Goal: Entertainment & Leisure: Consume media (video, audio)

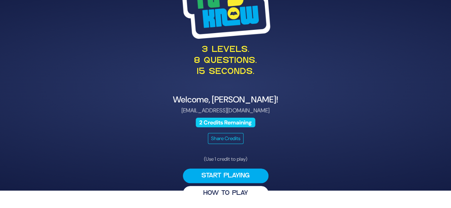
scroll to position [18, 0]
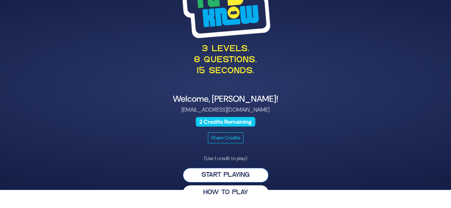
click at [248, 181] on button "Start Playing" at bounding box center [225, 175] width 85 height 15
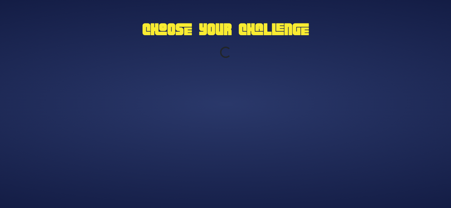
scroll to position [0, 0]
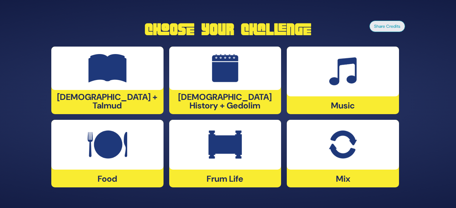
click at [355, 92] on div at bounding box center [343, 72] width 112 height 50
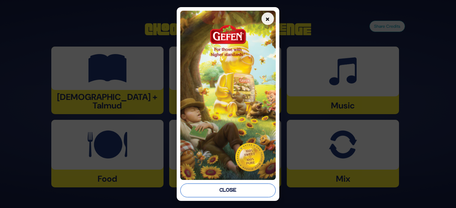
click at [254, 193] on button "Close" at bounding box center [227, 191] width 95 height 14
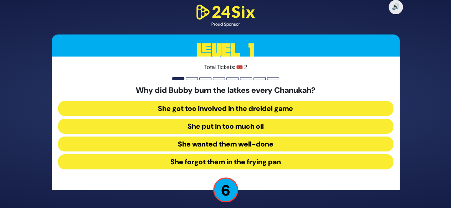
click at [276, 111] on button "She got too involved in the dreidel game" at bounding box center [225, 108] width 335 height 15
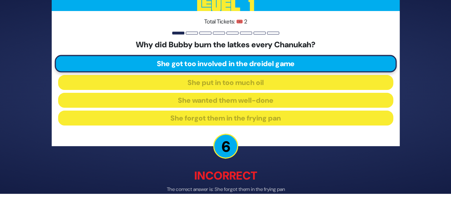
scroll to position [37, 0]
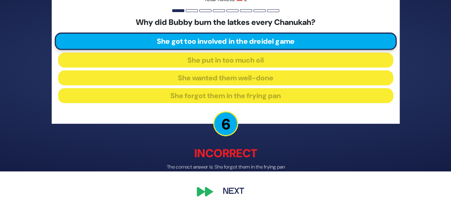
click at [225, 192] on button "Next" at bounding box center [233, 192] width 41 height 16
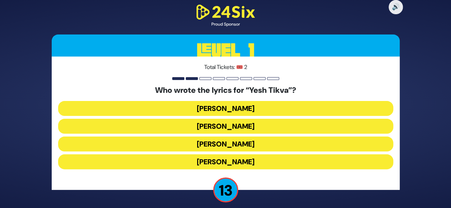
click at [252, 129] on button "Miriam Israeli" at bounding box center [225, 126] width 335 height 15
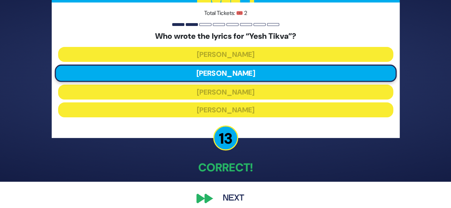
scroll to position [33, 0]
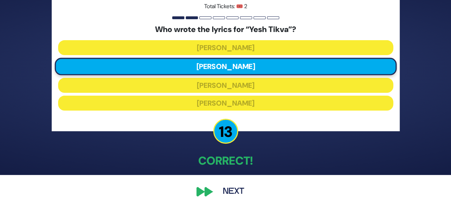
click at [220, 188] on button "Next" at bounding box center [233, 192] width 41 height 16
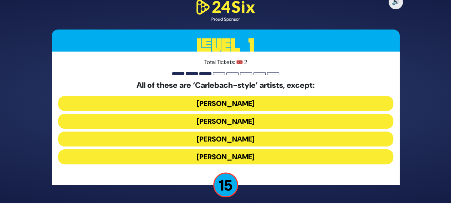
scroll to position [5, 0]
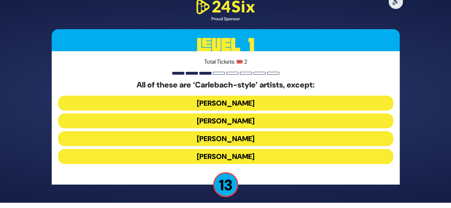
click at [259, 157] on button "Yiddy Bialostotzky" at bounding box center [225, 156] width 335 height 15
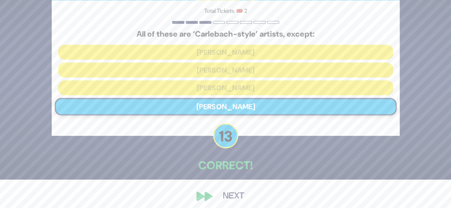
scroll to position [33, 0]
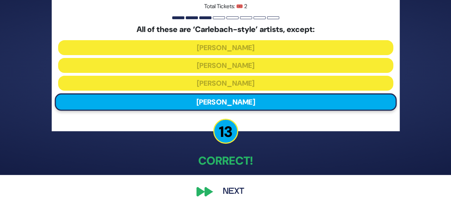
click at [222, 194] on button "Next" at bounding box center [233, 192] width 41 height 16
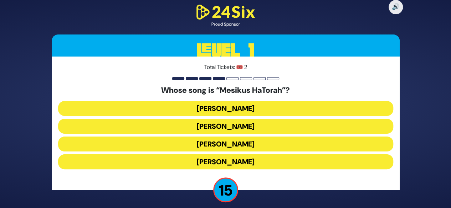
scroll to position [5, 0]
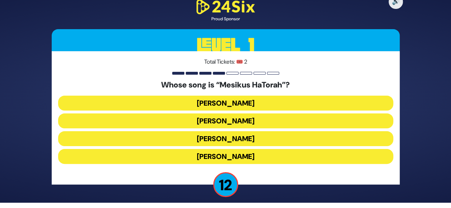
click at [265, 141] on button "Yisroel Werdyger" at bounding box center [225, 138] width 335 height 15
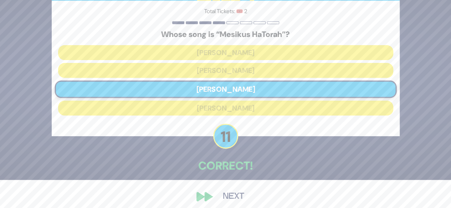
scroll to position [33, 0]
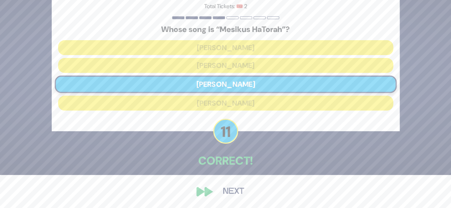
click at [224, 193] on button "Next" at bounding box center [233, 192] width 41 height 16
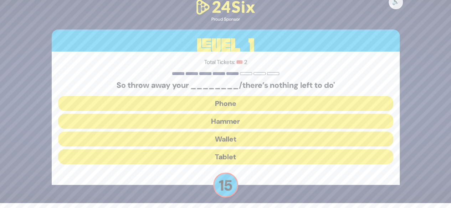
scroll to position [5, 0]
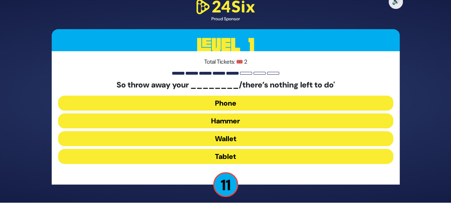
click at [259, 123] on button "Hammer" at bounding box center [225, 121] width 335 height 15
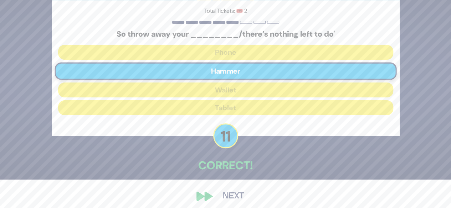
scroll to position [33, 0]
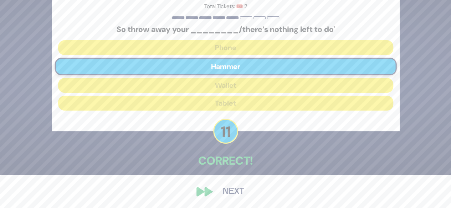
click at [231, 194] on button "Next" at bounding box center [233, 192] width 41 height 16
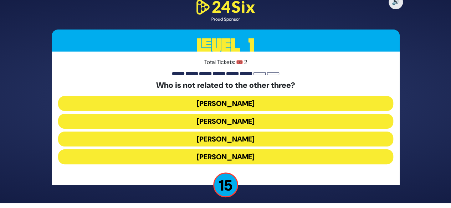
scroll to position [5, 0]
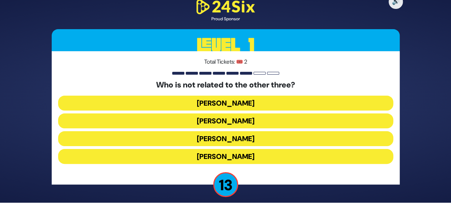
click at [236, 158] on button "Shie Fried" at bounding box center [225, 156] width 335 height 15
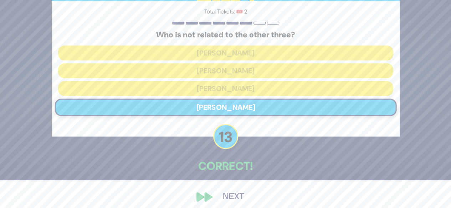
scroll to position [28, 0]
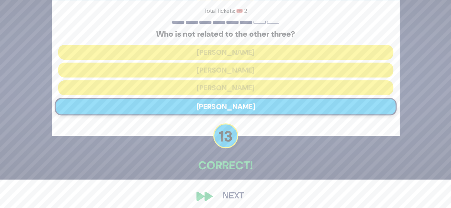
click at [230, 196] on button "Next" at bounding box center [233, 196] width 41 height 16
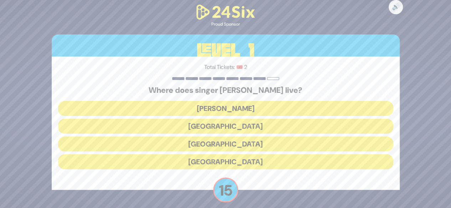
scroll to position [5, 0]
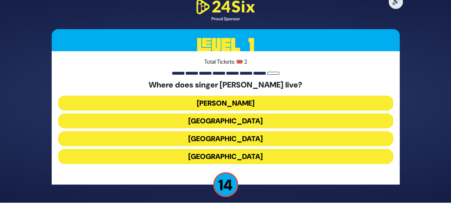
click at [231, 156] on button "England" at bounding box center [225, 156] width 335 height 15
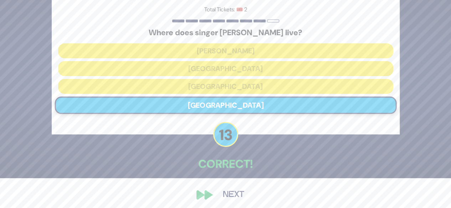
scroll to position [33, 0]
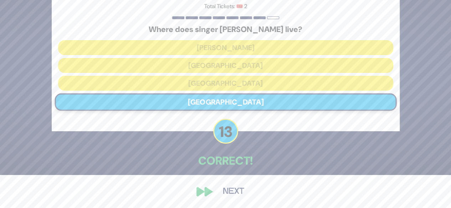
click at [229, 189] on button "Next" at bounding box center [233, 192] width 41 height 16
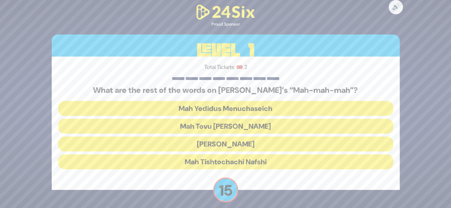
scroll to position [5, 0]
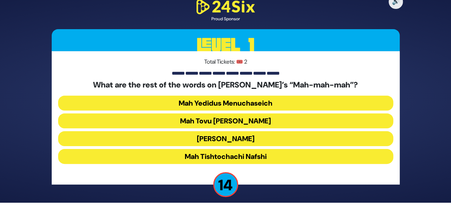
click at [268, 120] on button "Mah Tovu Ohalecha Yaakov" at bounding box center [225, 121] width 335 height 15
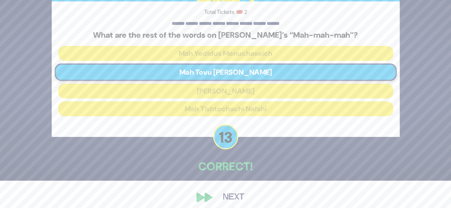
scroll to position [33, 0]
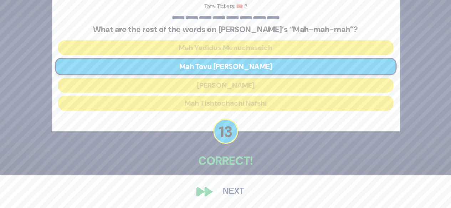
click at [227, 192] on button "Next" at bounding box center [233, 192] width 41 height 16
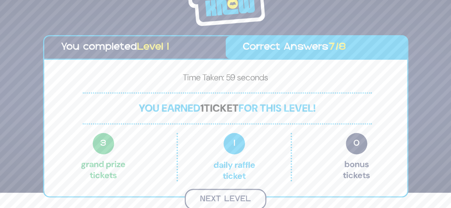
scroll to position [0, 0]
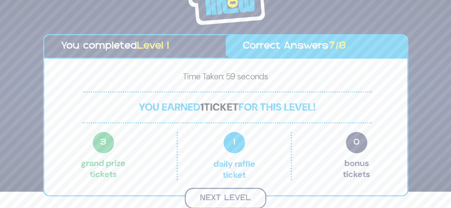
click at [245, 201] on button "Next Level" at bounding box center [225, 198] width 82 height 21
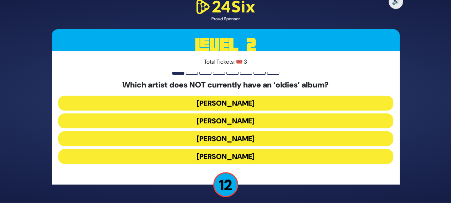
click at [254, 123] on button "[PERSON_NAME]" at bounding box center [225, 121] width 335 height 15
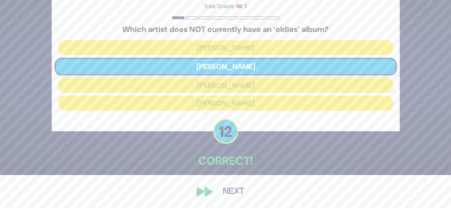
click at [236, 193] on button "Next" at bounding box center [233, 192] width 41 height 16
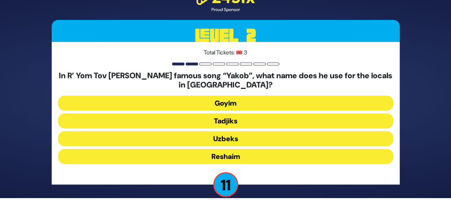
click at [253, 141] on button "Uzbeks" at bounding box center [225, 138] width 335 height 15
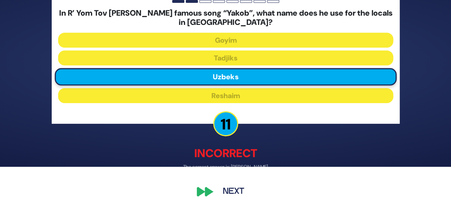
click at [232, 189] on button "Next" at bounding box center [233, 192] width 41 height 16
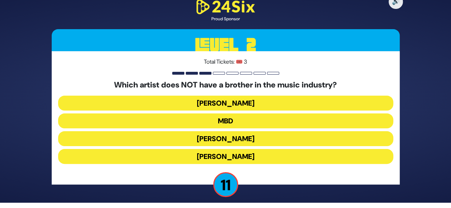
click at [255, 157] on button "Avraham Fried" at bounding box center [225, 156] width 335 height 15
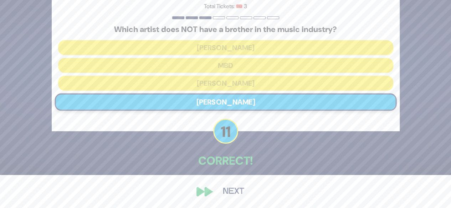
click at [230, 190] on button "Next" at bounding box center [233, 192] width 41 height 16
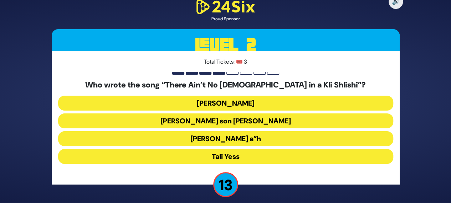
click at [248, 138] on button "Moshe Yess a”h" at bounding box center [225, 138] width 335 height 15
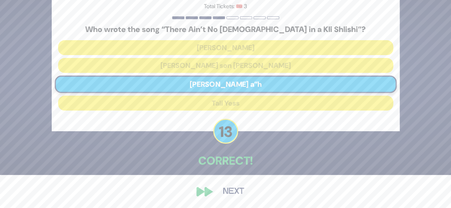
click at [227, 191] on button "Next" at bounding box center [233, 192] width 41 height 16
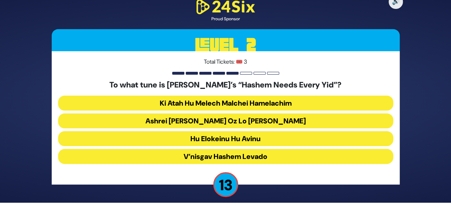
click at [257, 119] on button "Ashrei [PERSON_NAME] Oz Lo [PERSON_NAME]" at bounding box center [225, 121] width 335 height 15
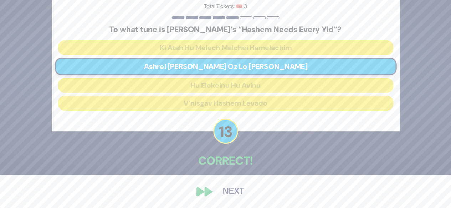
click at [221, 196] on button "Next" at bounding box center [233, 192] width 41 height 16
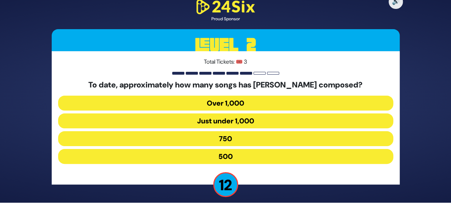
click at [250, 154] on button "500" at bounding box center [225, 156] width 335 height 15
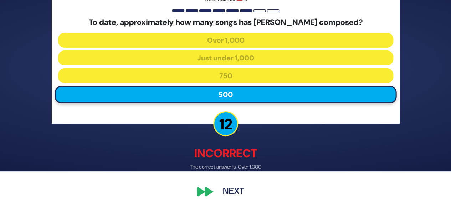
click at [231, 194] on button "Next" at bounding box center [233, 192] width 41 height 16
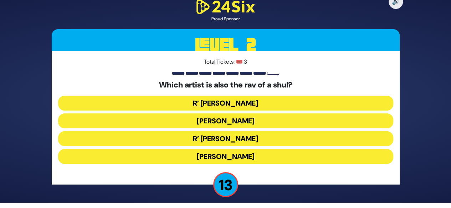
click at [261, 139] on button "R’ [PERSON_NAME]" at bounding box center [225, 138] width 335 height 15
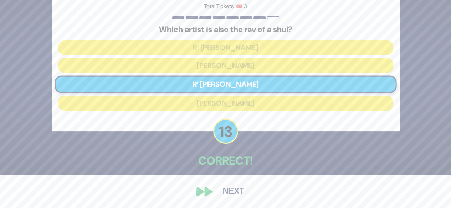
click at [238, 193] on button "Next" at bounding box center [233, 192] width 41 height 16
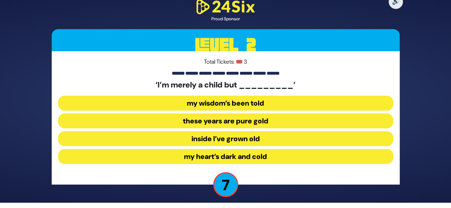
click at [267, 154] on button "my heart’s dark and cold" at bounding box center [225, 156] width 335 height 15
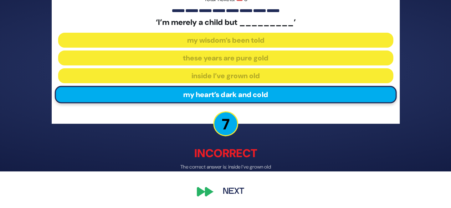
click at [230, 195] on button "Next" at bounding box center [233, 192] width 41 height 16
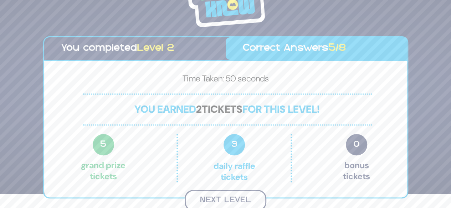
click at [239, 197] on button "Next Level" at bounding box center [225, 200] width 82 height 21
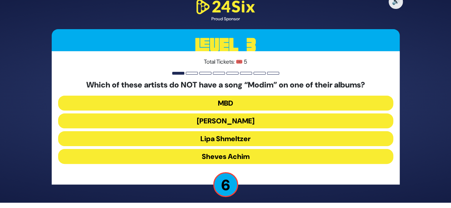
click at [253, 162] on button "Sheves Achim" at bounding box center [225, 156] width 335 height 15
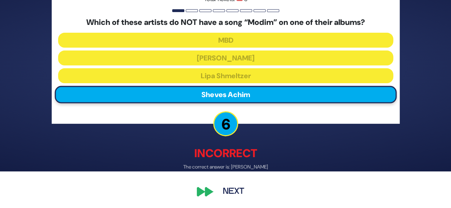
click at [229, 196] on button "Next" at bounding box center [233, 192] width 41 height 16
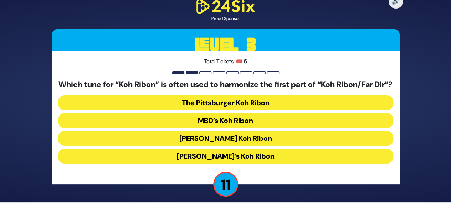
click at [260, 140] on button "Moshe Goldman’s Koh Ribon" at bounding box center [225, 138] width 335 height 15
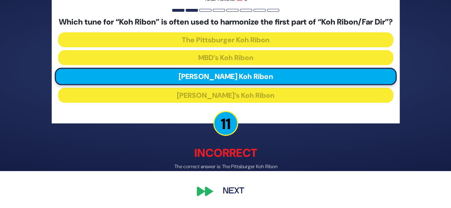
click at [227, 204] on div "🔊 Proud Sponsor Level 3 Total Tickets: 🎟️ 5 Which tune for “Koh Ribon” is often…" at bounding box center [225, 67] width 365 height 282
click at [228, 198] on button "Next" at bounding box center [233, 191] width 41 height 16
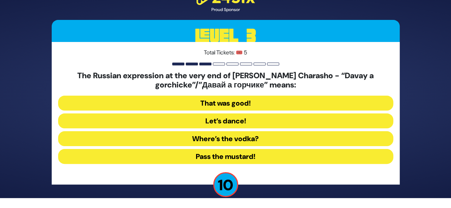
click at [268, 98] on button "That was good!" at bounding box center [225, 103] width 335 height 15
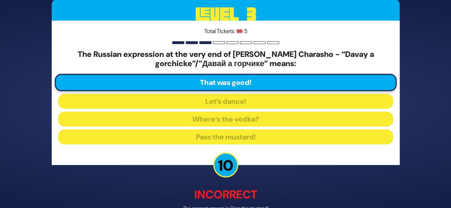
click at [234, 162] on div "🔊 Proud Sponsor Level 3 Total Tickets: 🎟️ 5 The Russian expression at the very …" at bounding box center [225, 104] width 365 height 292
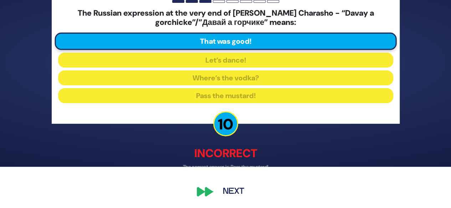
click at [233, 192] on button "Next" at bounding box center [233, 192] width 41 height 16
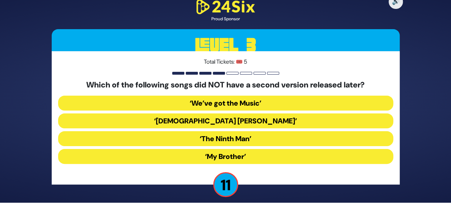
click at [256, 158] on button "‘My Brother’" at bounding box center [225, 156] width 335 height 15
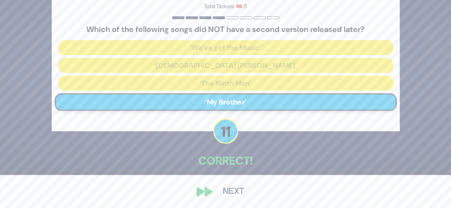
click at [234, 198] on button "Next" at bounding box center [233, 192] width 41 height 16
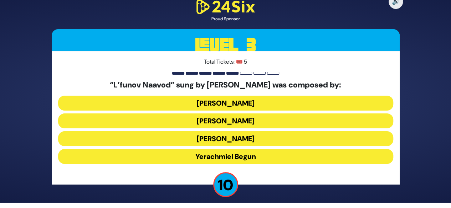
click at [278, 125] on button "Meshulem Greenberger" at bounding box center [225, 121] width 335 height 15
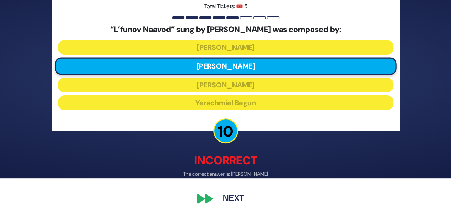
scroll to position [37, 0]
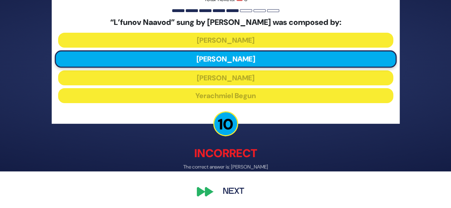
click at [233, 186] on button "Next" at bounding box center [233, 192] width 41 height 16
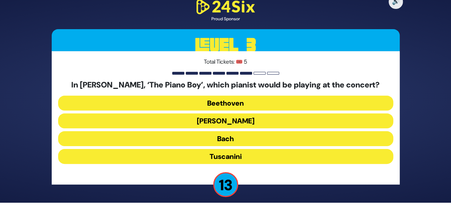
click at [254, 124] on button "Paderewski" at bounding box center [225, 121] width 335 height 15
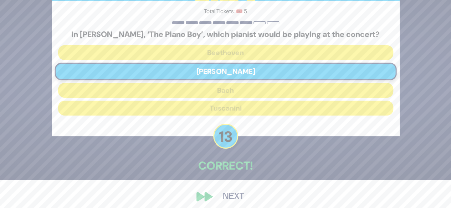
scroll to position [33, 0]
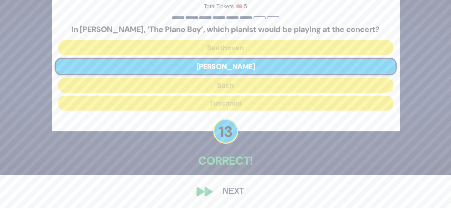
click at [224, 188] on button "Next" at bounding box center [233, 192] width 41 height 16
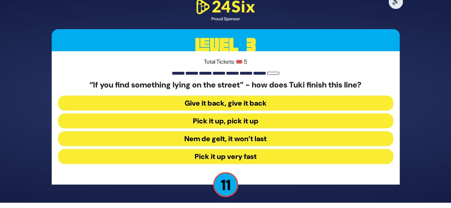
click at [259, 106] on button "Give it back, give it back" at bounding box center [225, 103] width 335 height 15
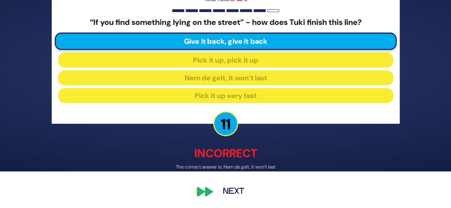
click at [228, 193] on button "Next" at bounding box center [233, 192] width 41 height 16
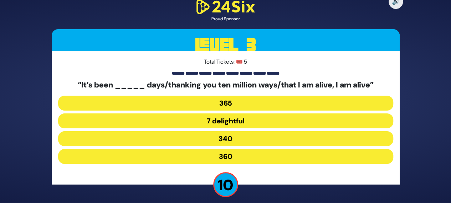
click at [255, 105] on button "365" at bounding box center [225, 103] width 335 height 15
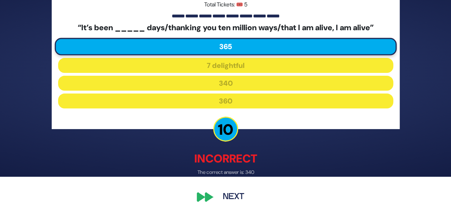
scroll to position [37, 0]
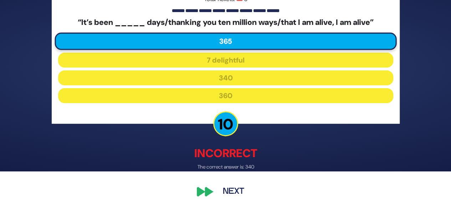
click at [239, 192] on button "Next" at bounding box center [233, 192] width 41 height 16
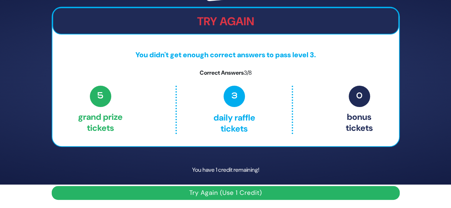
click at [266, 194] on button "Try Again (Use 1 Credit)" at bounding box center [226, 193] width 348 height 14
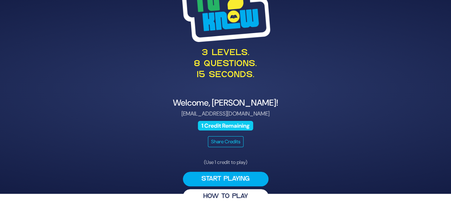
scroll to position [18, 0]
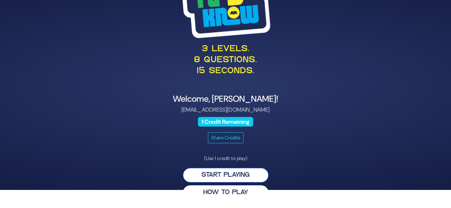
click at [246, 176] on button "Start Playing" at bounding box center [225, 175] width 85 height 15
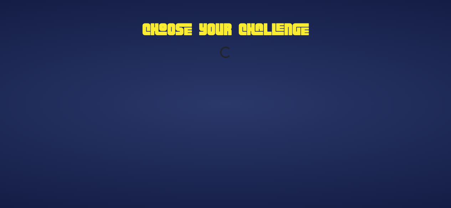
scroll to position [0, 0]
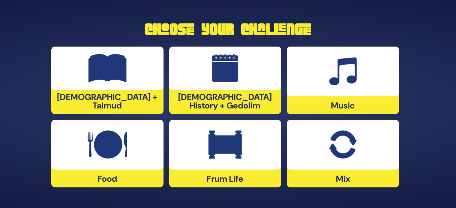
click at [373, 77] on div at bounding box center [343, 72] width 112 height 50
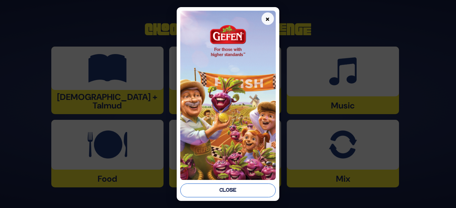
click at [229, 192] on button "Close" at bounding box center [227, 191] width 95 height 14
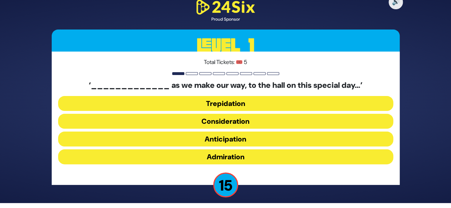
scroll to position [5, 0]
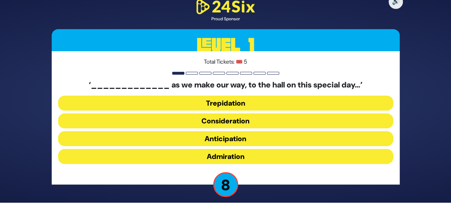
click at [261, 123] on button "Consideration" at bounding box center [225, 121] width 335 height 15
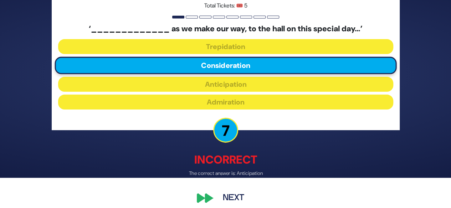
scroll to position [37, 0]
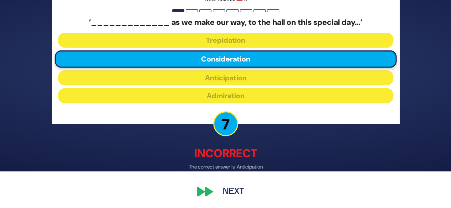
click at [235, 193] on button "Next" at bounding box center [233, 192] width 41 height 16
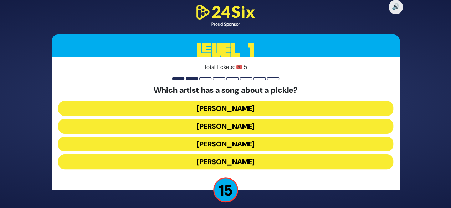
scroll to position [5, 0]
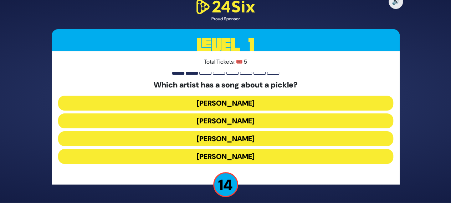
click at [245, 104] on button "Joey Newcomb" at bounding box center [225, 103] width 335 height 15
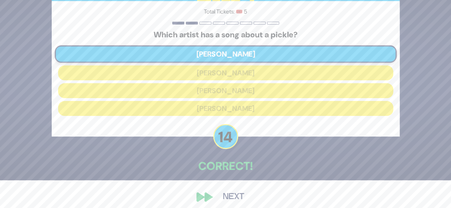
scroll to position [33, 0]
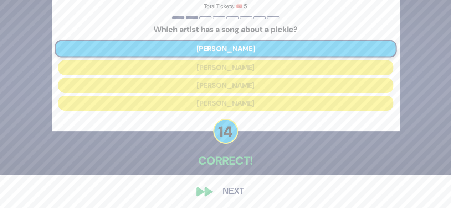
click at [227, 189] on button "Next" at bounding box center [233, 192] width 41 height 16
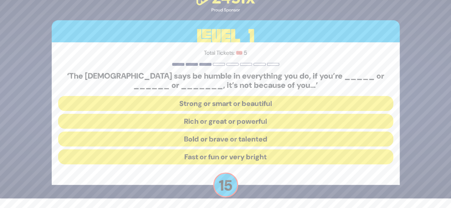
scroll to position [10, 0]
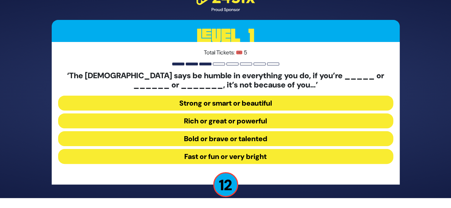
click at [275, 104] on button "Strong or smart or beautiful" at bounding box center [225, 103] width 335 height 15
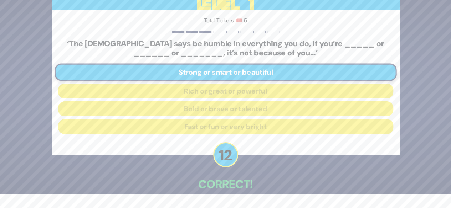
scroll to position [38, 0]
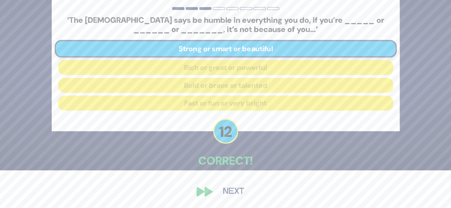
click at [232, 196] on button "Next" at bounding box center [233, 192] width 41 height 16
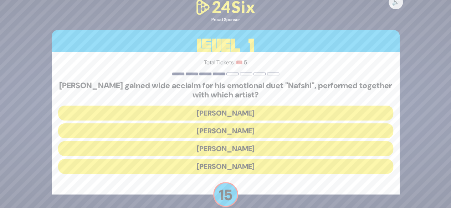
scroll to position [10, 0]
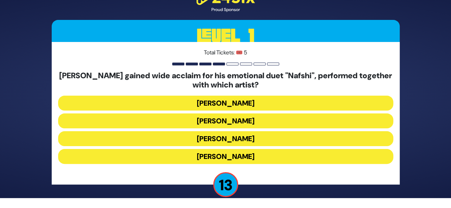
click at [264, 119] on button "Ishay Ribo" at bounding box center [225, 121] width 335 height 15
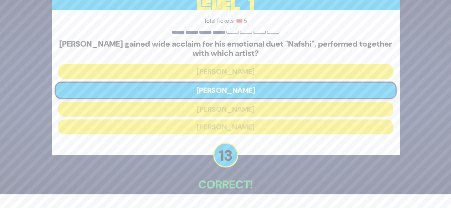
scroll to position [38, 0]
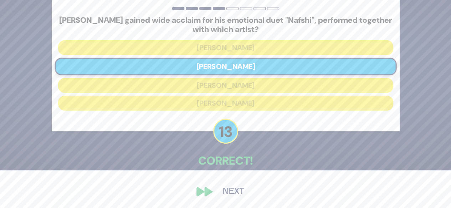
click at [225, 194] on button "Next" at bounding box center [233, 192] width 41 height 16
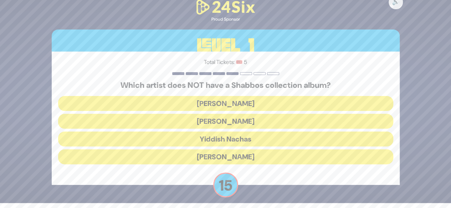
scroll to position [5, 0]
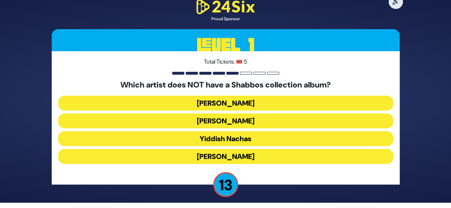
click at [256, 158] on button "[PERSON_NAME]" at bounding box center [225, 156] width 335 height 15
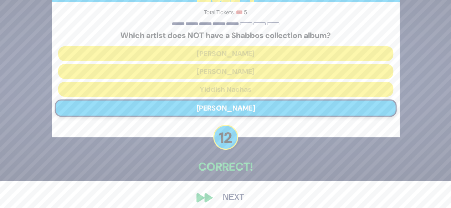
scroll to position [33, 0]
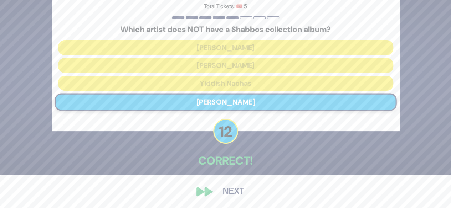
click at [224, 196] on button "Next" at bounding box center [233, 192] width 41 height 16
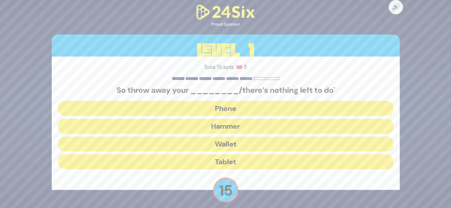
scroll to position [5, 0]
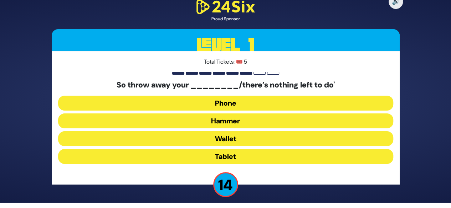
click at [248, 121] on button "Hammer" at bounding box center [225, 121] width 335 height 15
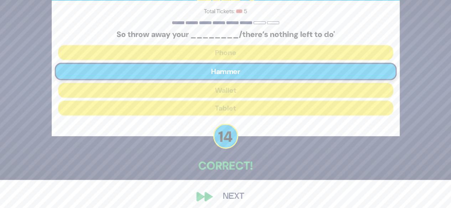
scroll to position [33, 0]
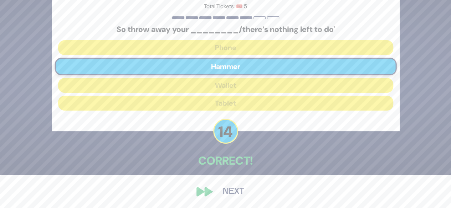
click at [224, 193] on button "Next" at bounding box center [233, 192] width 41 height 16
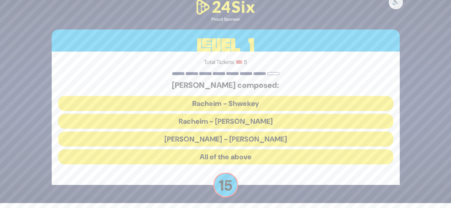
scroll to position [5, 0]
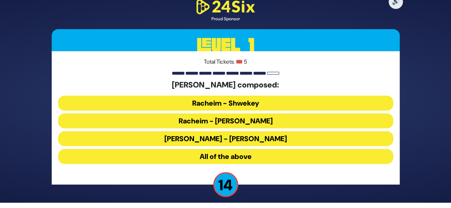
click at [269, 104] on button "Racheim - Shwekey" at bounding box center [225, 103] width 335 height 15
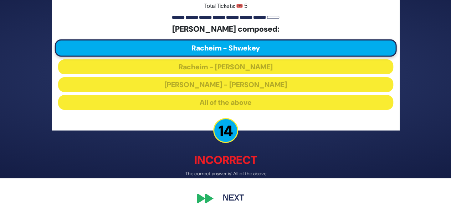
scroll to position [37, 0]
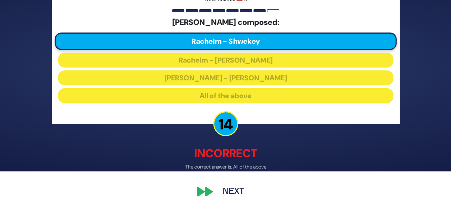
click at [234, 191] on button "Next" at bounding box center [233, 192] width 41 height 16
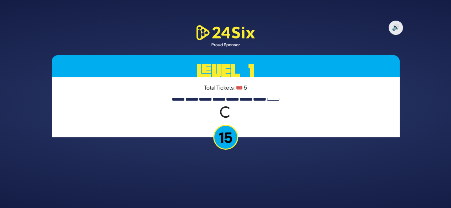
scroll to position [0, 0]
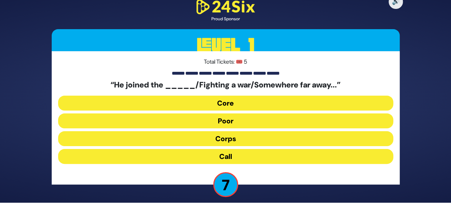
click at [252, 137] on button "Corps" at bounding box center [225, 138] width 335 height 15
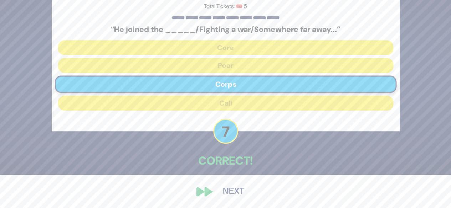
click at [231, 191] on button "Next" at bounding box center [233, 192] width 41 height 16
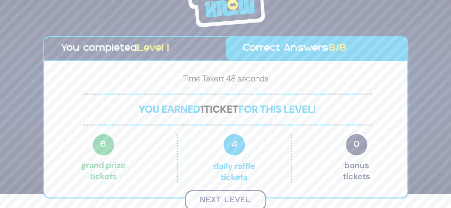
click at [243, 197] on button "Next Level" at bounding box center [225, 200] width 82 height 21
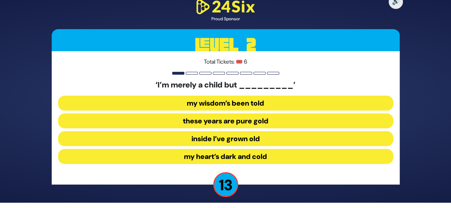
click at [265, 141] on button "inside I’ve grown old" at bounding box center [225, 138] width 335 height 15
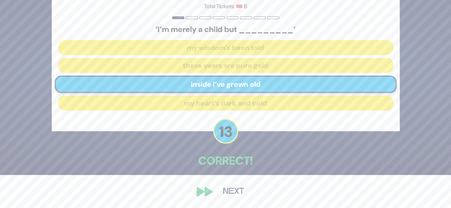
click at [234, 185] on button "Next" at bounding box center [233, 192] width 41 height 16
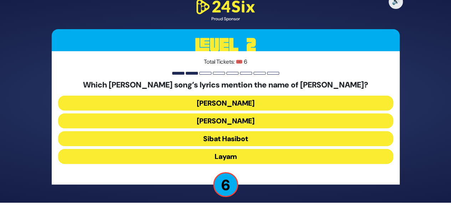
click at [257, 124] on button "Keter Melucha" at bounding box center [225, 121] width 335 height 15
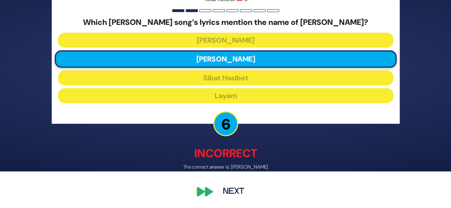
click at [228, 193] on button "Next" at bounding box center [233, 192] width 41 height 16
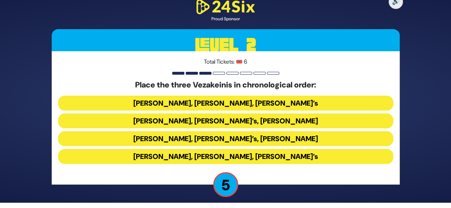
click at [230, 105] on button "Baruch Levine’s, Avraham Fried’s, Bonei Olam’s" at bounding box center [225, 103] width 335 height 15
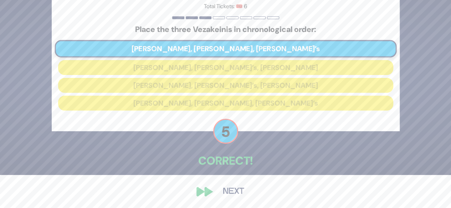
click at [226, 190] on button "Next" at bounding box center [233, 192] width 41 height 16
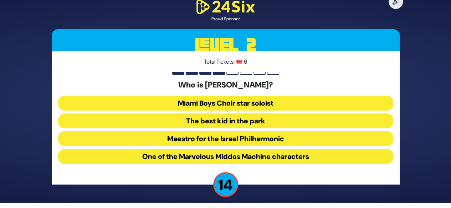
click at [252, 123] on button "The best kid in the park" at bounding box center [225, 121] width 335 height 15
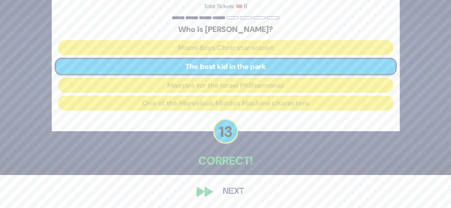
click at [228, 191] on button "Next" at bounding box center [233, 192] width 41 height 16
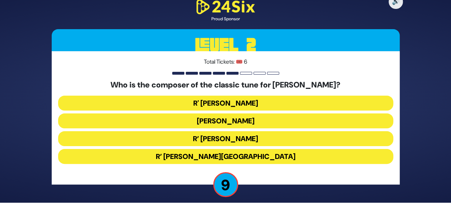
click at [253, 139] on button "R’ Moshe Goldman" at bounding box center [225, 138] width 335 height 15
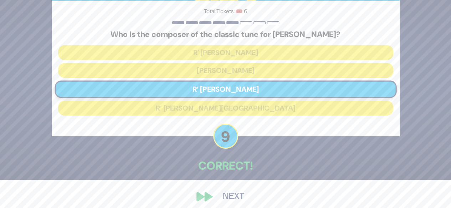
scroll to position [33, 0]
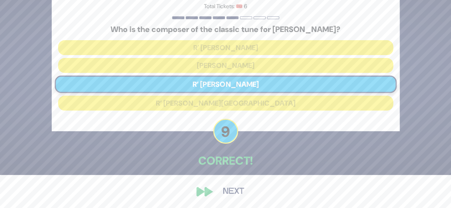
click at [230, 189] on button "Next" at bounding box center [233, 192] width 41 height 16
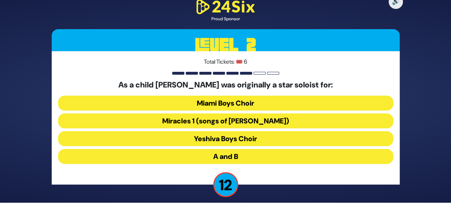
click at [249, 158] on button "A and B" at bounding box center [225, 156] width 335 height 15
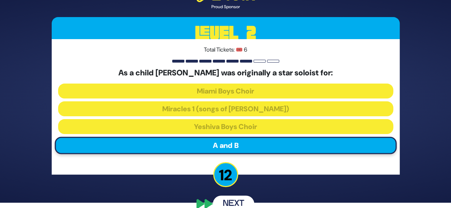
scroll to position [0, 0]
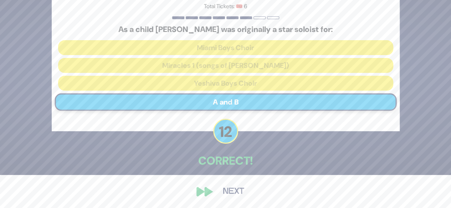
click at [229, 193] on button "Next" at bounding box center [233, 192] width 41 height 16
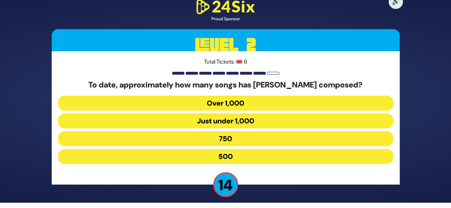
click at [246, 103] on button "Over 1,000" at bounding box center [225, 103] width 335 height 15
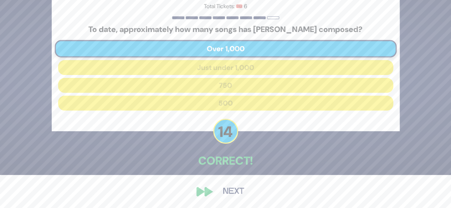
click at [229, 186] on button "Next" at bounding box center [233, 192] width 41 height 16
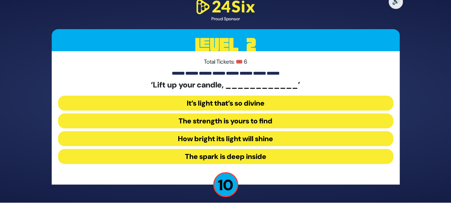
click at [255, 139] on button "How bright its light will shine" at bounding box center [225, 138] width 335 height 15
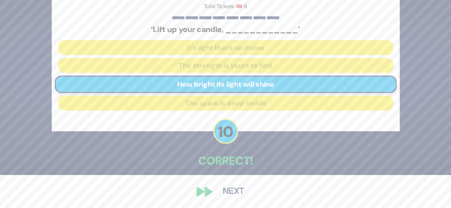
click at [236, 189] on button "Next" at bounding box center [233, 192] width 41 height 16
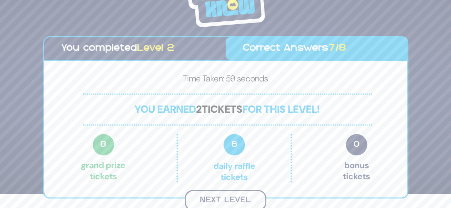
click at [244, 194] on button "Next Level" at bounding box center [225, 200] width 82 height 21
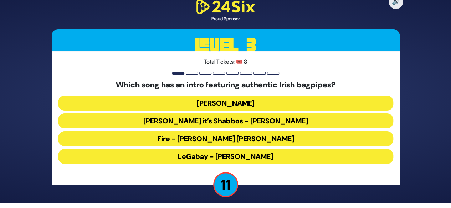
click at [264, 159] on button "LeGabay - Dovid Gabay" at bounding box center [225, 156] width 335 height 15
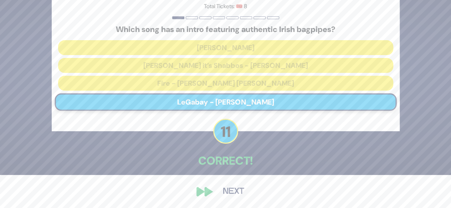
click at [232, 196] on button "Next" at bounding box center [233, 192] width 41 height 16
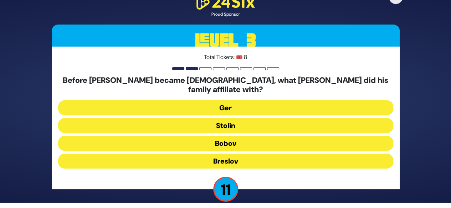
click at [252, 140] on button "Bobov" at bounding box center [225, 143] width 335 height 15
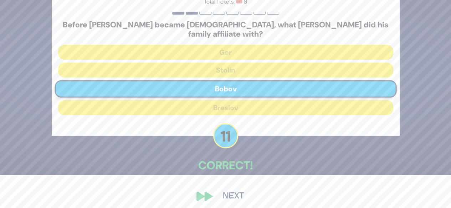
click at [232, 191] on button "Next" at bounding box center [233, 196] width 41 height 16
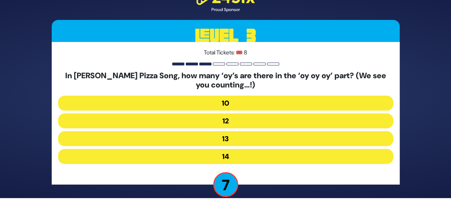
click at [250, 122] on button "12" at bounding box center [225, 121] width 335 height 15
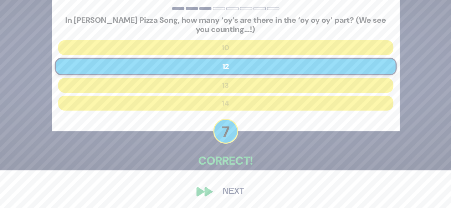
click at [228, 201] on div "🔊 Proud Sponsor Level 3 Total Tickets: 🎟️ 8 In Uncle Moishy’s Pizza Song, how m…" at bounding box center [225, 66] width 365 height 284
click at [234, 193] on button "Next" at bounding box center [233, 192] width 41 height 16
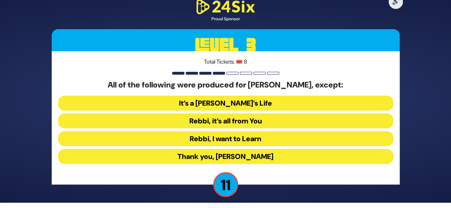
click at [258, 140] on button "Rebbi, I want to Learn" at bounding box center [225, 138] width 335 height 15
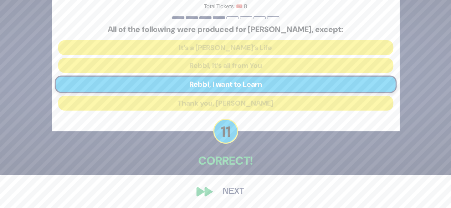
click at [227, 198] on button "Next" at bounding box center [233, 192] width 41 height 16
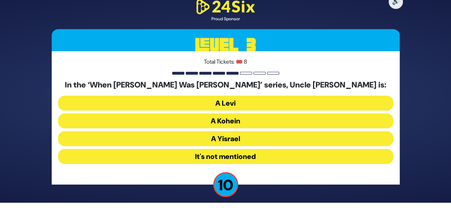
click at [276, 108] on button "A Levi" at bounding box center [225, 103] width 335 height 15
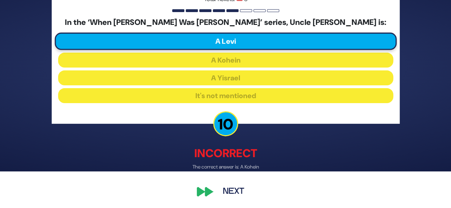
click at [232, 192] on button "Next" at bounding box center [233, 192] width 41 height 16
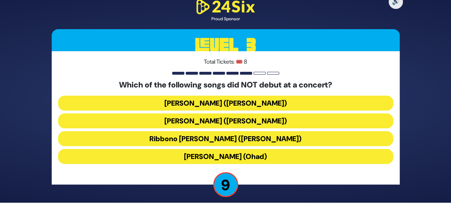
click at [273, 161] on button "Birkat Habanim (Ohad)" at bounding box center [225, 156] width 335 height 15
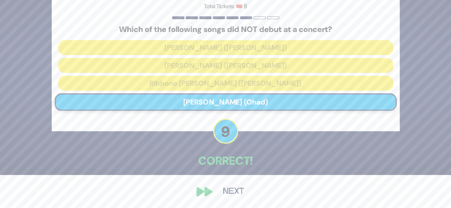
click at [222, 197] on button "Next" at bounding box center [233, 192] width 41 height 16
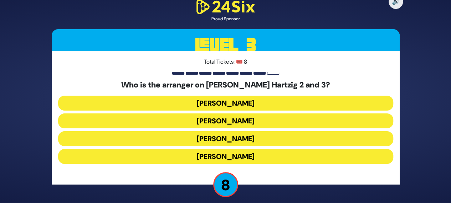
click at [273, 101] on button "Yoeli Dickman" at bounding box center [225, 103] width 335 height 15
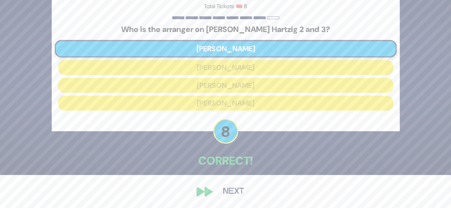
click at [237, 195] on button "Next" at bounding box center [233, 192] width 41 height 16
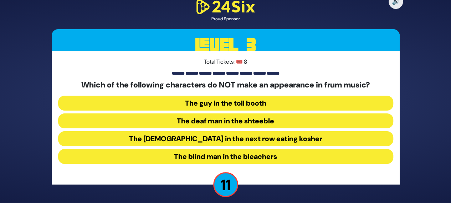
click at [260, 158] on button "The blind man in the bleachers" at bounding box center [225, 156] width 335 height 15
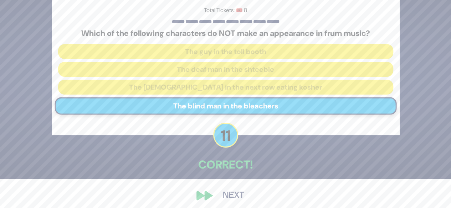
scroll to position [33, 0]
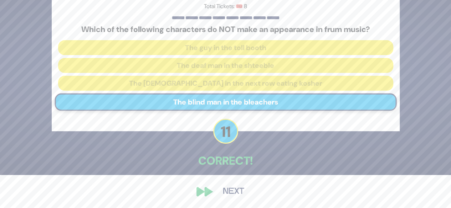
click at [217, 191] on button "Next" at bounding box center [233, 192] width 41 height 16
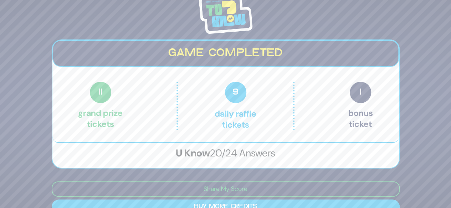
scroll to position [14, 0]
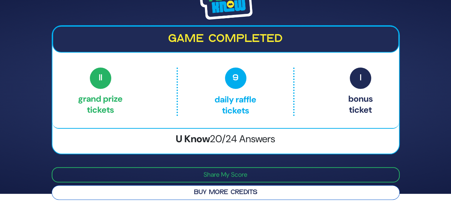
click at [287, 191] on button "Buy More Credits" at bounding box center [226, 193] width 348 height 15
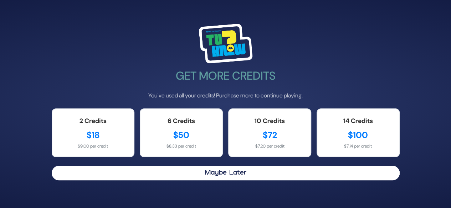
scroll to position [0, 0]
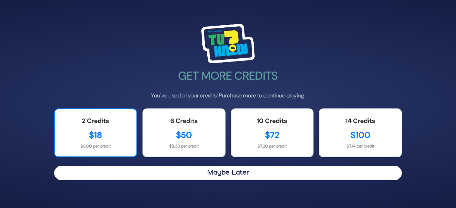
click at [95, 133] on div "$18" at bounding box center [95, 135] width 67 height 13
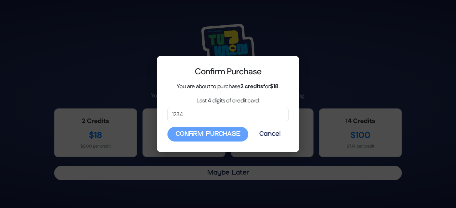
click at [219, 137] on div "Confirm Purchase Cancel" at bounding box center [227, 134] width 121 height 15
click at [220, 136] on div "Confirm Purchase Cancel" at bounding box center [227, 134] width 121 height 15
click at [226, 136] on div "Confirm Purchase Cancel" at bounding box center [227, 134] width 121 height 15
click at [231, 113] on input "Last 4 digits of credit card:" at bounding box center [227, 115] width 121 height 14
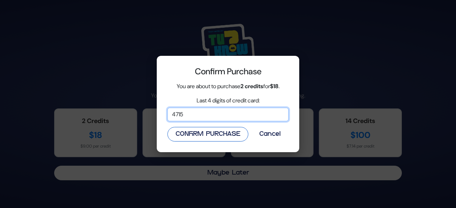
type input "4715"
click at [219, 132] on button "Confirm Purchase" at bounding box center [207, 134] width 81 height 15
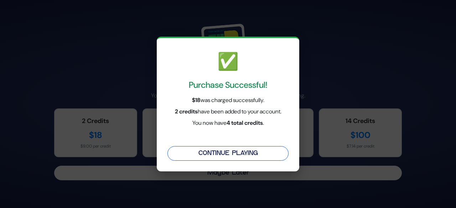
click at [264, 153] on button "Continue Playing" at bounding box center [227, 153] width 121 height 15
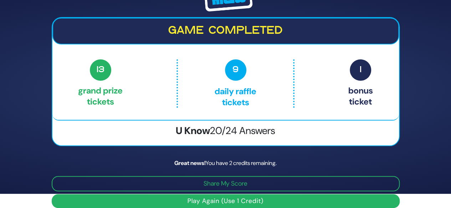
scroll to position [22, 0]
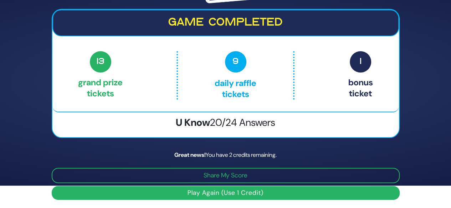
click at [264, 193] on button "Play Again (Use 1 Credit)" at bounding box center [226, 193] width 348 height 14
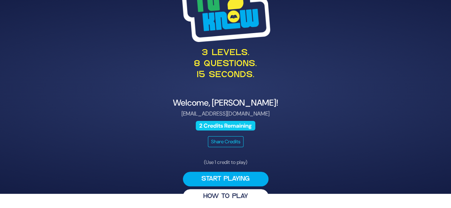
scroll to position [18, 0]
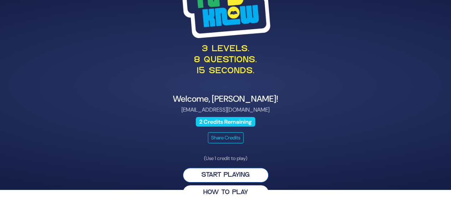
click at [245, 175] on button "Start Playing" at bounding box center [225, 175] width 85 height 15
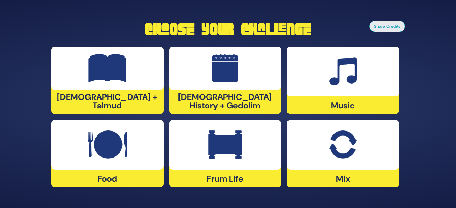
click at [347, 89] on div at bounding box center [343, 72] width 112 height 50
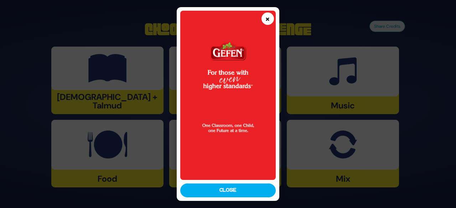
click at [269, 19] on button "×" at bounding box center [267, 18] width 12 height 12
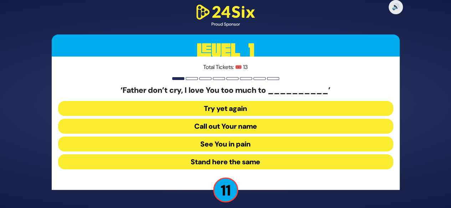
click at [257, 145] on button "See You in pain" at bounding box center [225, 144] width 335 height 15
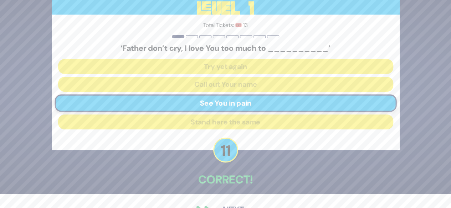
scroll to position [33, 0]
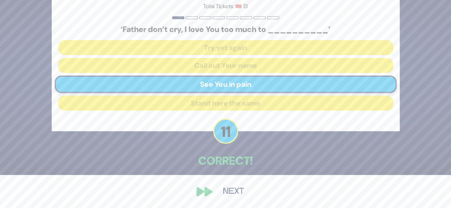
click at [227, 191] on button "Next" at bounding box center [233, 192] width 41 height 16
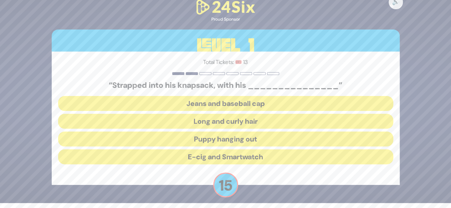
scroll to position [5, 0]
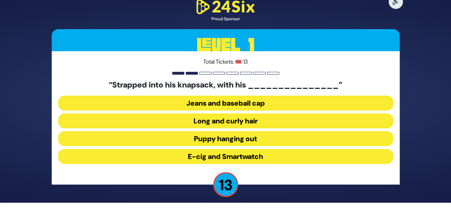
click at [255, 124] on button "Long and curly hair" at bounding box center [225, 121] width 335 height 15
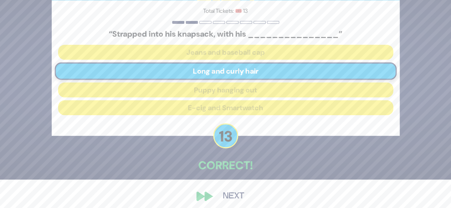
scroll to position [33, 0]
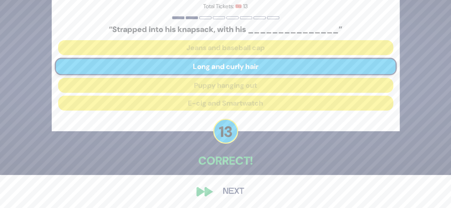
click at [230, 194] on button "Next" at bounding box center [233, 192] width 41 height 16
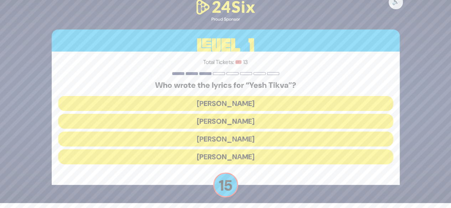
scroll to position [5, 0]
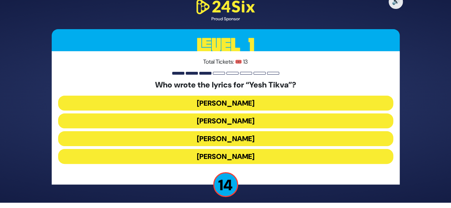
click at [256, 120] on button "Miriam Israeli" at bounding box center [225, 121] width 335 height 15
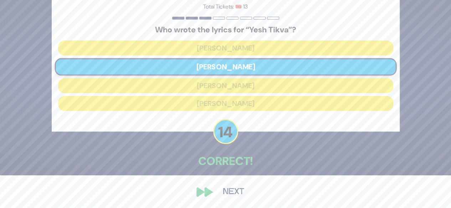
scroll to position [33, 0]
click at [235, 192] on button "Next" at bounding box center [233, 192] width 41 height 16
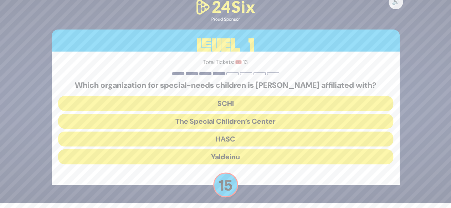
scroll to position [5, 0]
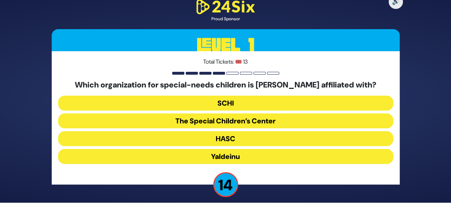
click at [273, 122] on button "The Special Children’s Center" at bounding box center [225, 121] width 335 height 15
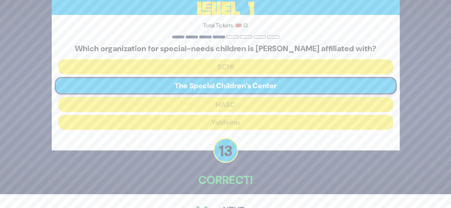
scroll to position [33, 0]
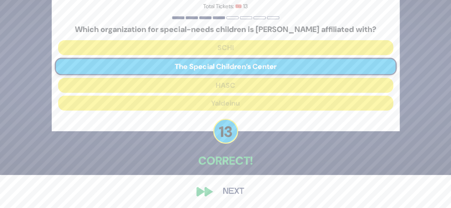
click at [228, 192] on button "Next" at bounding box center [233, 192] width 41 height 16
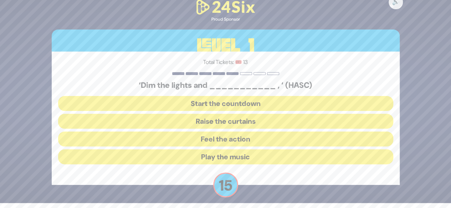
scroll to position [5, 0]
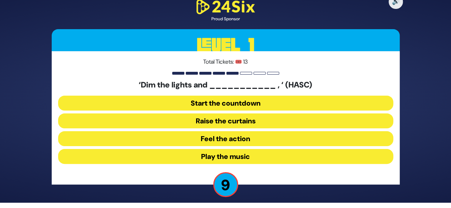
click at [255, 139] on button "Feel the action" at bounding box center [225, 138] width 335 height 15
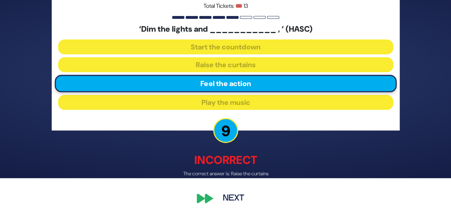
scroll to position [37, 0]
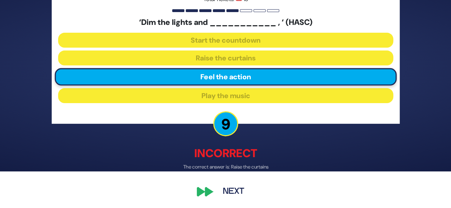
click at [230, 193] on button "Next" at bounding box center [233, 192] width 41 height 16
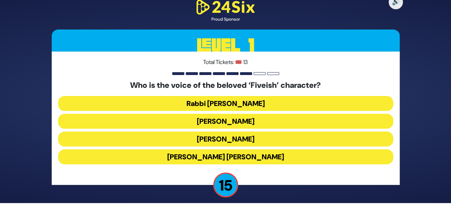
scroll to position [5, 0]
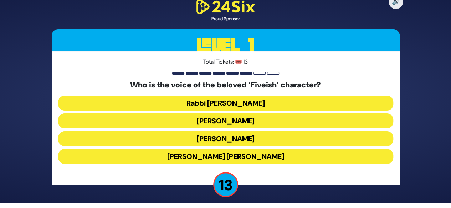
click at [249, 139] on button "[PERSON_NAME]" at bounding box center [225, 138] width 335 height 15
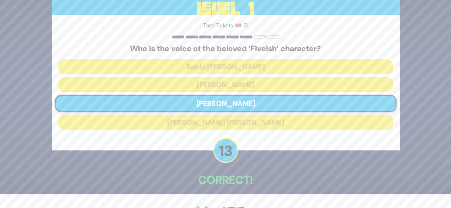
scroll to position [33, 0]
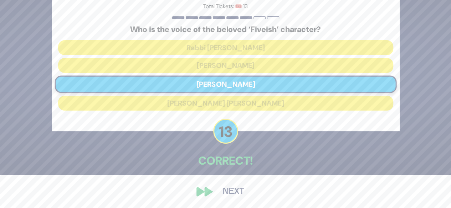
click at [229, 194] on button "Next" at bounding box center [233, 192] width 41 height 16
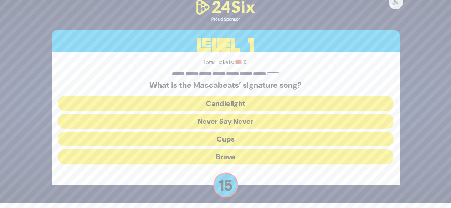
scroll to position [5, 0]
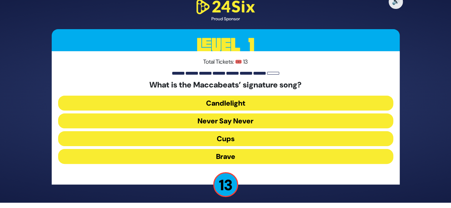
click at [245, 103] on button "Candlelight" at bounding box center [225, 103] width 335 height 15
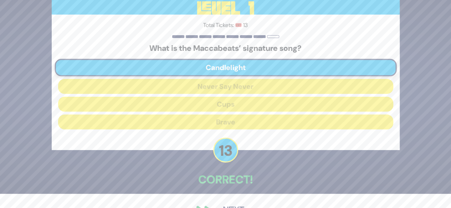
scroll to position [33, 0]
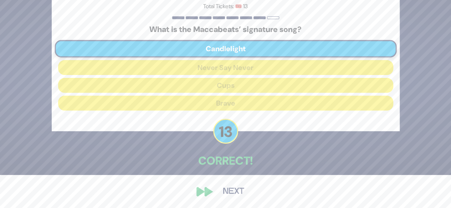
click at [228, 193] on button "Next" at bounding box center [233, 192] width 41 height 16
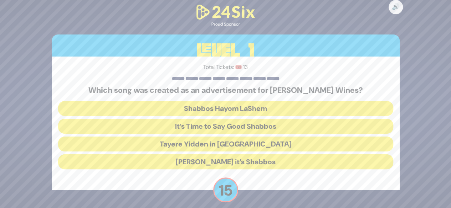
scroll to position [0, 0]
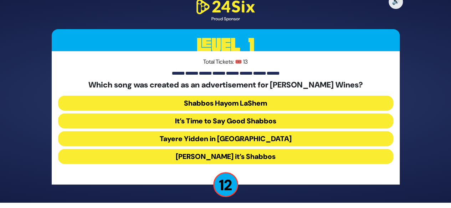
click at [255, 155] on button "Baruch Hashem it’s Shabbos" at bounding box center [225, 156] width 335 height 15
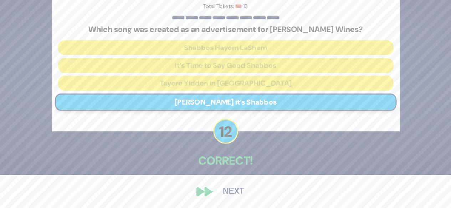
click at [238, 188] on button "Next" at bounding box center [233, 192] width 41 height 16
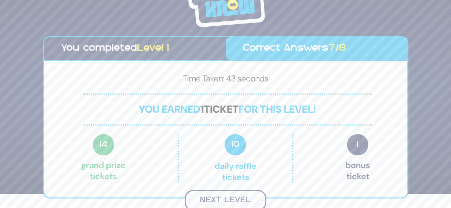
click at [227, 194] on button "Next Level" at bounding box center [225, 200] width 82 height 21
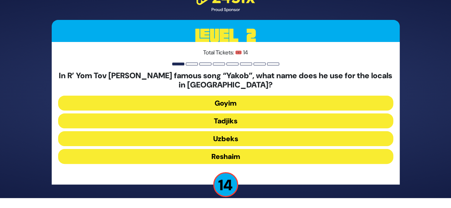
click at [259, 124] on button "Tadjiks" at bounding box center [225, 121] width 335 height 15
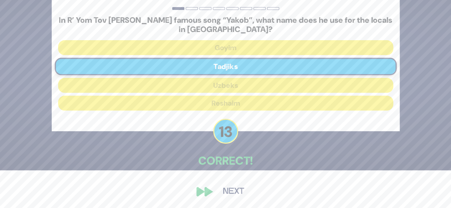
click at [235, 193] on button "Next" at bounding box center [233, 192] width 41 height 16
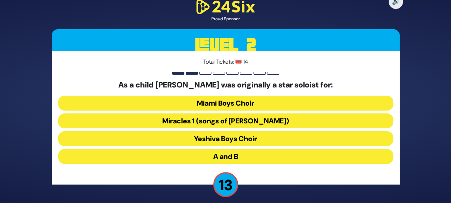
click at [239, 156] on button "A and B" at bounding box center [225, 156] width 335 height 15
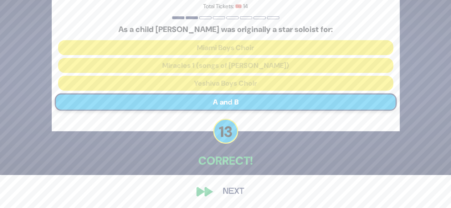
click at [228, 192] on button "Next" at bounding box center [233, 192] width 41 height 16
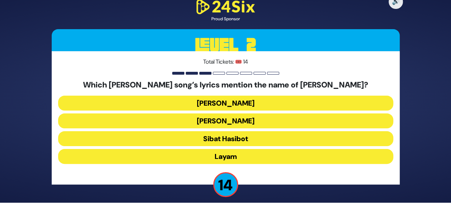
click at [250, 103] on button "Halev Sheli" at bounding box center [225, 103] width 335 height 15
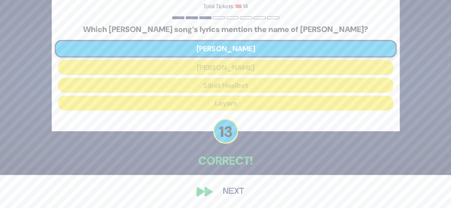
click at [228, 190] on button "Next" at bounding box center [233, 192] width 41 height 16
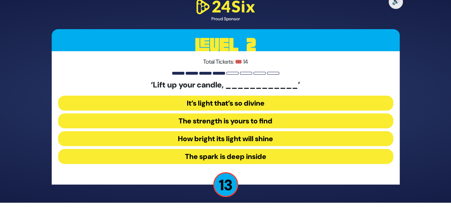
click at [249, 139] on button "How bright its light will shine" at bounding box center [225, 138] width 335 height 15
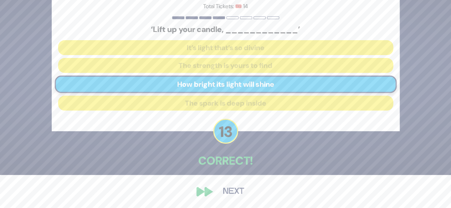
click at [234, 189] on button "Next" at bounding box center [233, 192] width 41 height 16
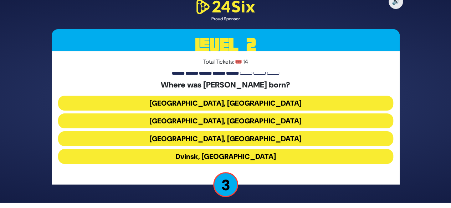
click at [255, 121] on button "Drohobych, Ukraine" at bounding box center [225, 121] width 335 height 15
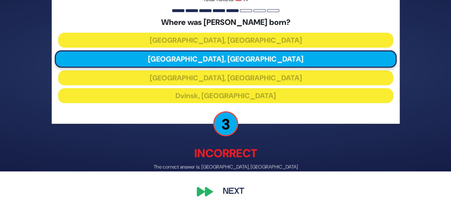
click at [237, 194] on button "Next" at bounding box center [233, 192] width 41 height 16
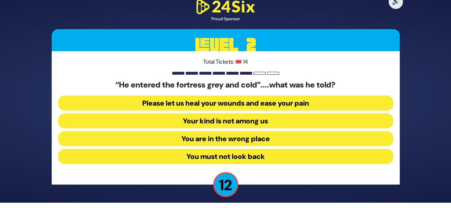
click at [269, 105] on button "Please let us heal your wounds and ease your pain" at bounding box center [225, 103] width 335 height 15
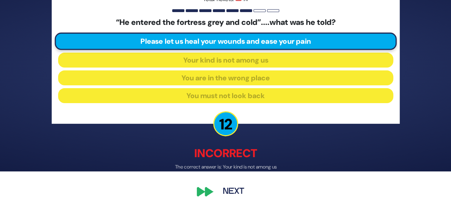
click at [230, 191] on button "Next" at bounding box center [233, 192] width 41 height 16
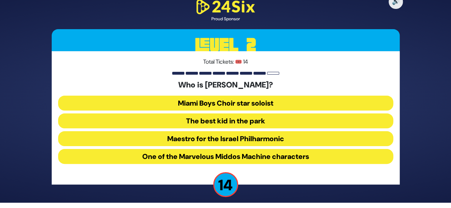
click at [269, 122] on button "The best kid in the park" at bounding box center [225, 121] width 335 height 15
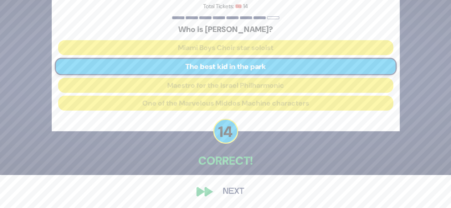
click at [227, 199] on button "Next" at bounding box center [233, 192] width 41 height 16
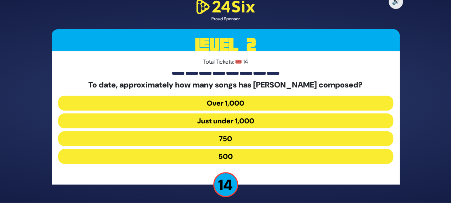
click at [248, 100] on button "Over 1,000" at bounding box center [225, 103] width 335 height 15
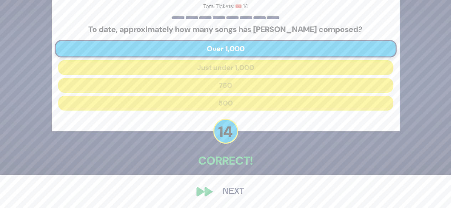
click at [231, 193] on button "Next" at bounding box center [233, 192] width 41 height 16
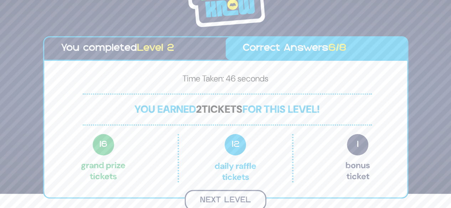
click at [237, 196] on button "Next Level" at bounding box center [225, 200] width 82 height 21
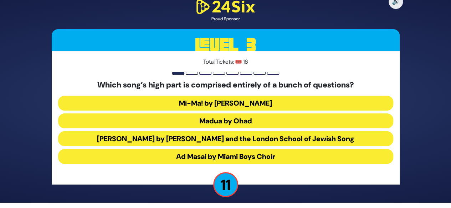
click at [274, 105] on button "Mi-Ma! by Avraham Fried" at bounding box center [225, 103] width 335 height 15
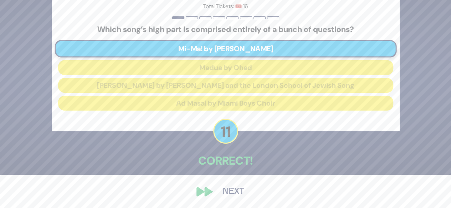
click at [232, 194] on button "Next" at bounding box center [233, 192] width 41 height 16
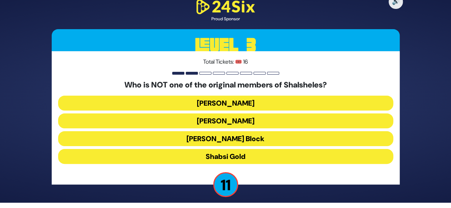
click at [250, 124] on button "Baruch Aryeh" at bounding box center [225, 121] width 335 height 15
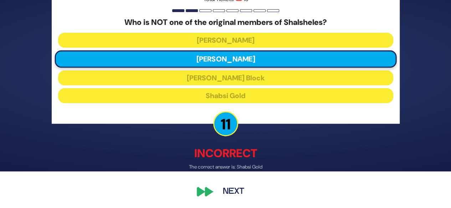
click at [229, 196] on button "Next" at bounding box center [233, 192] width 41 height 16
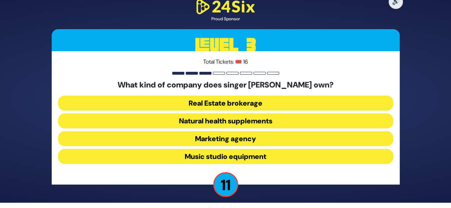
click at [261, 122] on button "Natural health supplements" at bounding box center [225, 121] width 335 height 15
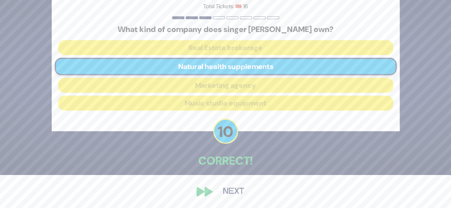
click at [229, 193] on button "Next" at bounding box center [233, 192] width 41 height 16
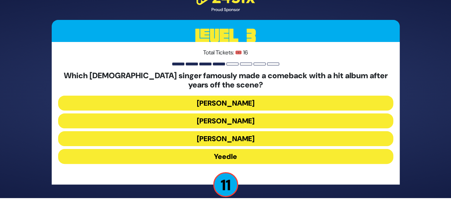
click at [250, 156] on button "Yeedle" at bounding box center [225, 156] width 335 height 15
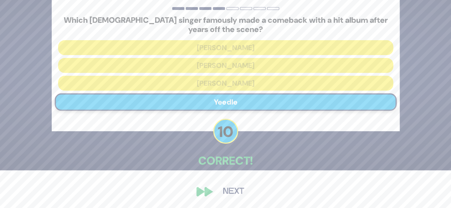
click at [229, 195] on button "Next" at bounding box center [233, 192] width 41 height 16
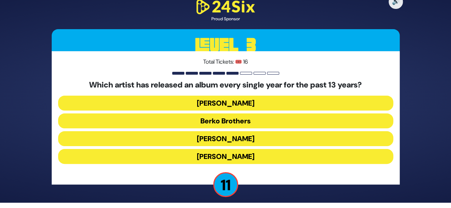
click at [263, 104] on button "[PERSON_NAME]" at bounding box center [225, 103] width 335 height 15
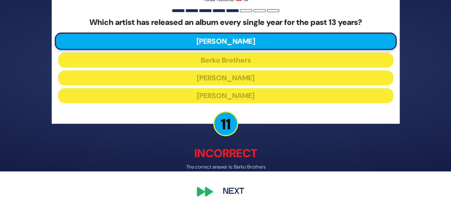
click at [234, 193] on button "Next" at bounding box center [233, 192] width 41 height 16
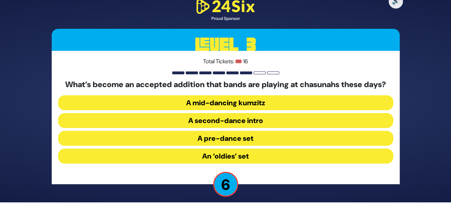
click at [271, 103] on button "A mid-dancing kumzitz" at bounding box center [225, 102] width 335 height 15
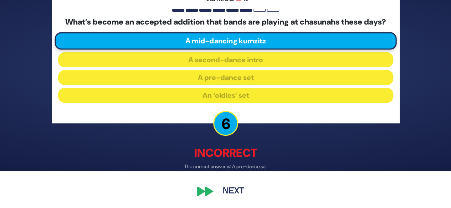
click at [234, 192] on button "Next" at bounding box center [233, 191] width 41 height 16
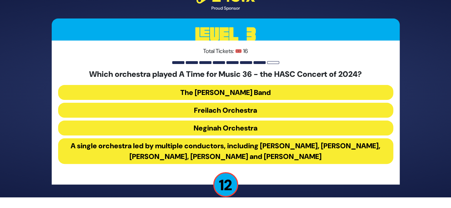
click at [267, 112] on button "Freilach Orchestra" at bounding box center [225, 110] width 335 height 15
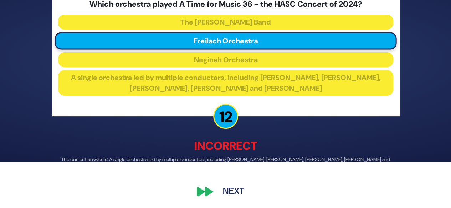
click at [217, 187] on button "Next" at bounding box center [233, 192] width 41 height 16
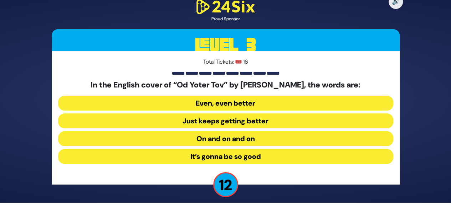
click at [255, 139] on button "On and on and on" at bounding box center [225, 138] width 335 height 15
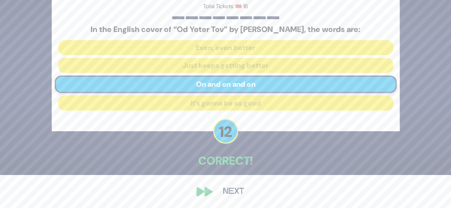
click at [228, 193] on button "Next" at bounding box center [233, 192] width 41 height 16
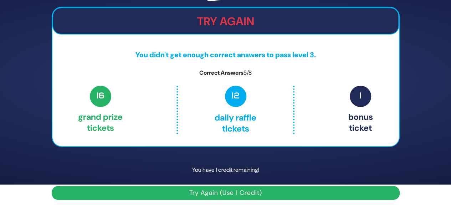
click at [250, 191] on button "Try Again (Use 1 Credit)" at bounding box center [226, 193] width 348 height 14
click at [269, 193] on button "Try Again (Use 1 Credit)" at bounding box center [226, 193] width 348 height 14
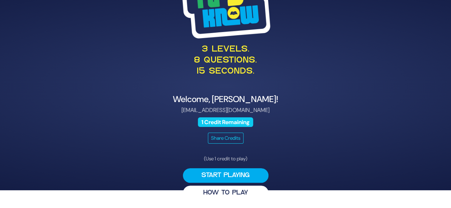
scroll to position [18, 0]
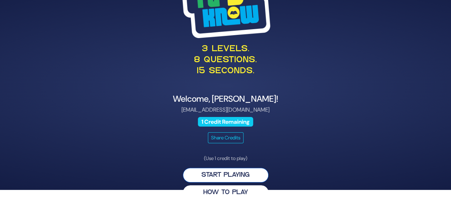
click at [242, 173] on button "Start Playing" at bounding box center [225, 175] width 85 height 15
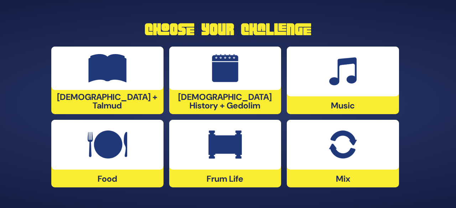
click at [325, 92] on div at bounding box center [343, 72] width 112 height 50
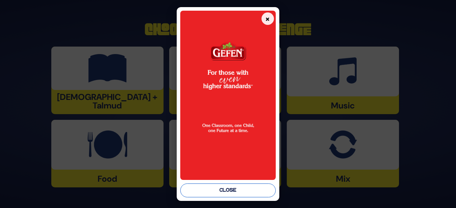
click at [252, 193] on button "Close" at bounding box center [227, 191] width 95 height 14
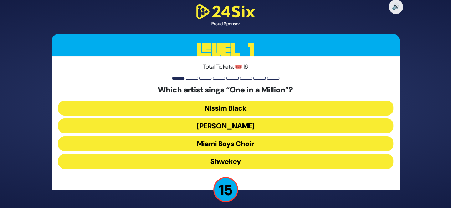
scroll to position [5, 0]
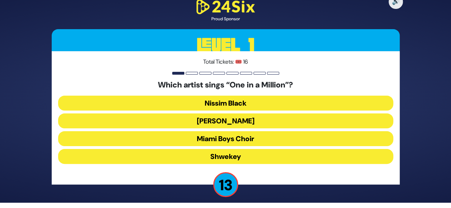
click at [241, 122] on button "[PERSON_NAME]" at bounding box center [225, 121] width 335 height 15
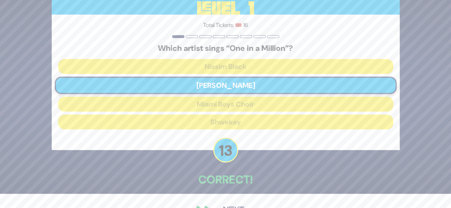
scroll to position [33, 0]
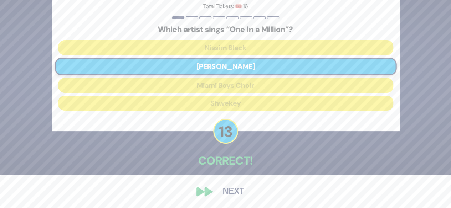
click at [228, 194] on button "Next" at bounding box center [233, 192] width 41 height 16
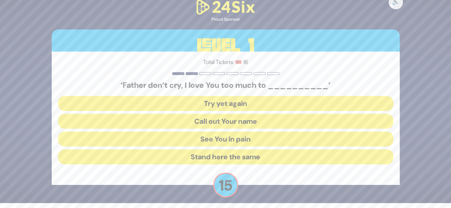
scroll to position [5, 0]
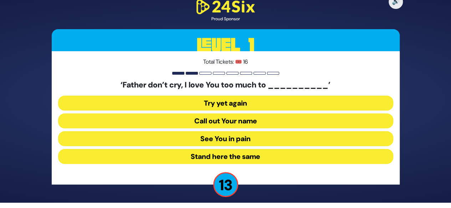
click at [264, 140] on button "See You in pain" at bounding box center [225, 138] width 335 height 15
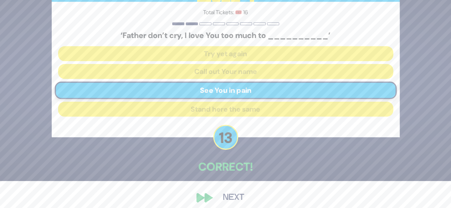
scroll to position [28, 0]
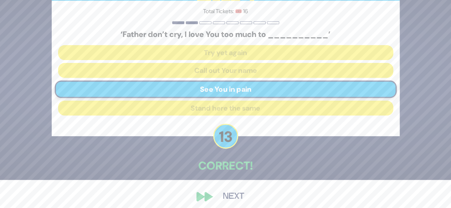
click at [236, 196] on button "Next" at bounding box center [233, 197] width 41 height 16
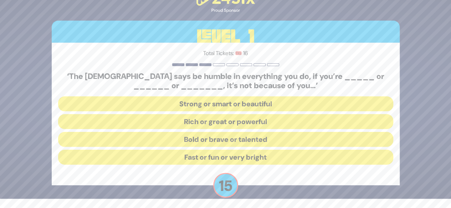
scroll to position [10, 0]
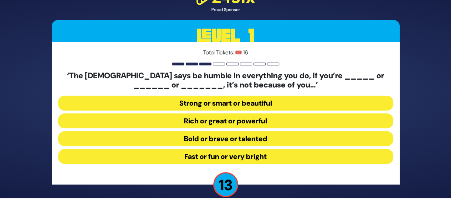
click at [261, 103] on button "Strong or smart or beautiful" at bounding box center [225, 103] width 335 height 15
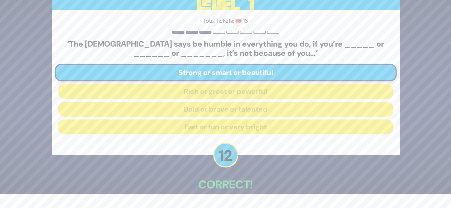
scroll to position [38, 0]
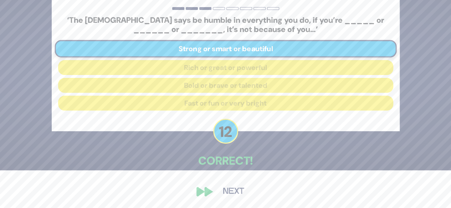
click at [225, 189] on button "Next" at bounding box center [233, 192] width 41 height 16
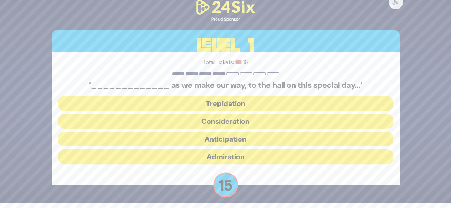
scroll to position [5, 0]
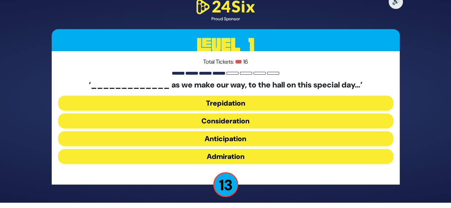
click at [249, 141] on button "Anticipation" at bounding box center [225, 138] width 335 height 15
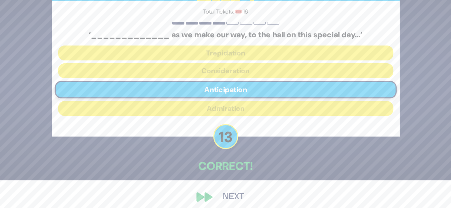
scroll to position [33, 0]
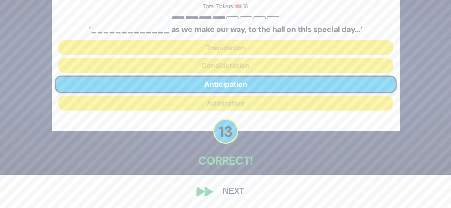
click at [223, 193] on button "Next" at bounding box center [233, 192] width 41 height 16
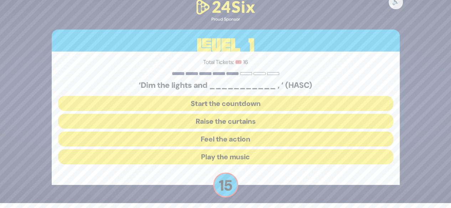
scroll to position [5, 0]
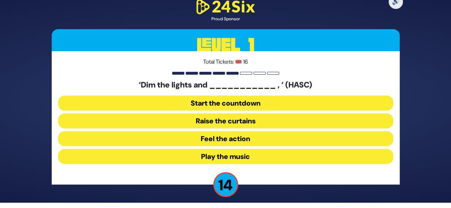
click at [243, 123] on button "Raise the curtains" at bounding box center [225, 121] width 335 height 15
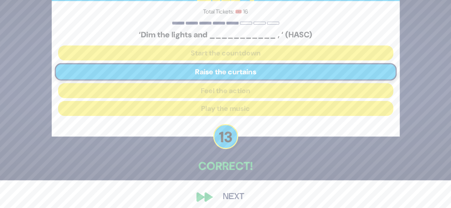
scroll to position [33, 0]
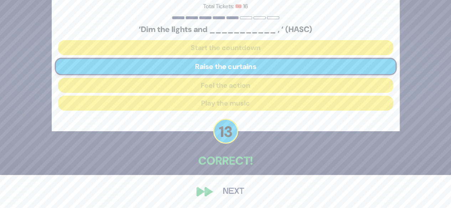
click at [229, 191] on button "Next" at bounding box center [233, 192] width 41 height 16
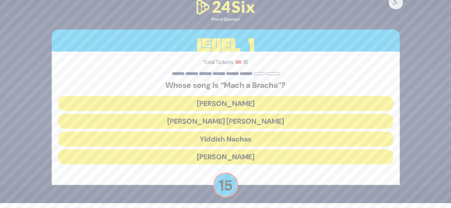
scroll to position [5, 0]
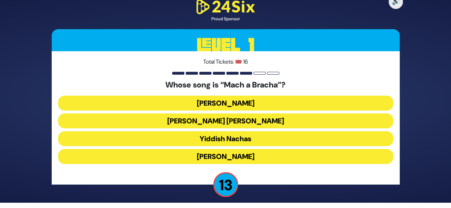
click at [240, 123] on button "[PERSON_NAME] [PERSON_NAME]" at bounding box center [225, 121] width 335 height 15
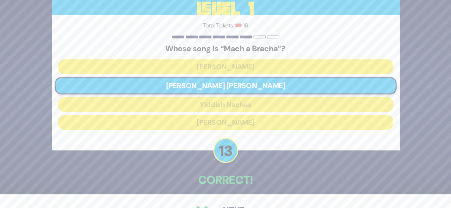
scroll to position [33, 0]
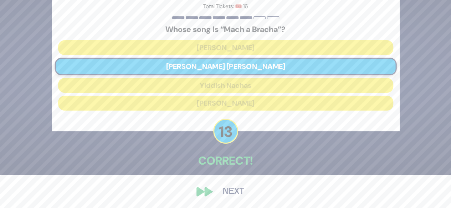
click at [229, 191] on button "Next" at bounding box center [233, 192] width 41 height 16
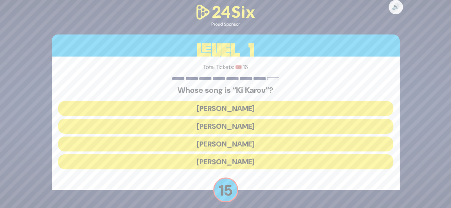
scroll to position [5, 0]
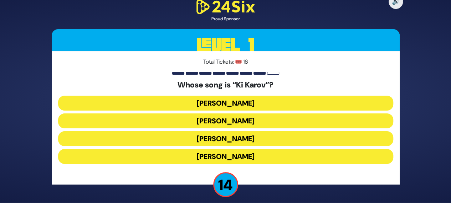
click at [267, 122] on button "[PERSON_NAME]" at bounding box center [225, 121] width 335 height 15
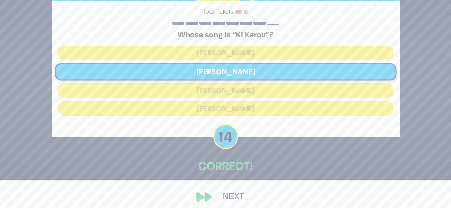
scroll to position [33, 0]
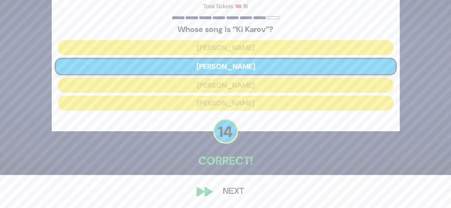
click at [233, 197] on button "Next" at bounding box center [233, 192] width 41 height 16
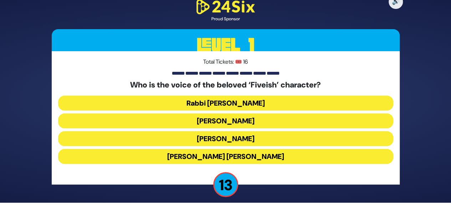
click at [256, 140] on button "[PERSON_NAME]" at bounding box center [225, 138] width 335 height 15
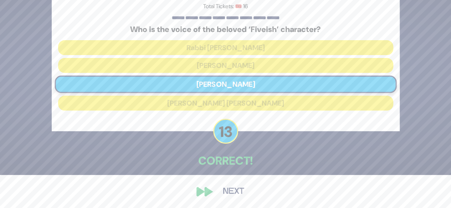
click at [234, 196] on button "Next" at bounding box center [233, 192] width 41 height 16
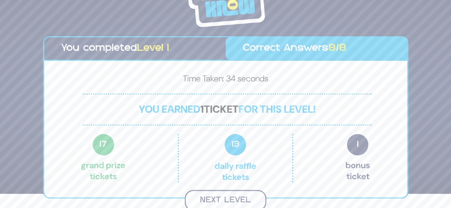
click at [245, 194] on button "Next Level" at bounding box center [225, 200] width 82 height 21
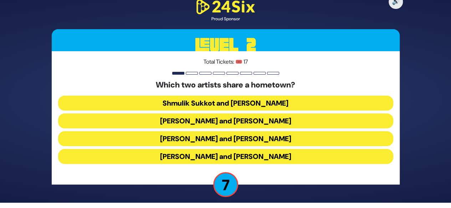
click at [273, 101] on button "Shmulik Sukkot and [PERSON_NAME]" at bounding box center [225, 103] width 335 height 15
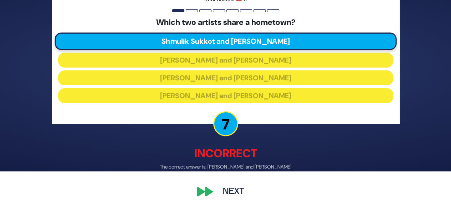
click at [232, 192] on button "Next" at bounding box center [233, 192] width 41 height 16
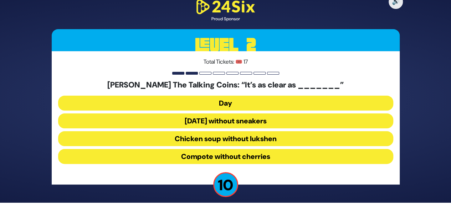
click at [269, 139] on button "Chicken soup without lukshen" at bounding box center [225, 138] width 335 height 15
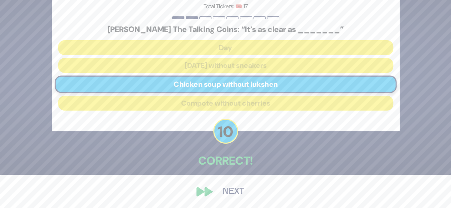
click at [239, 191] on button "Next" at bounding box center [233, 192] width 41 height 16
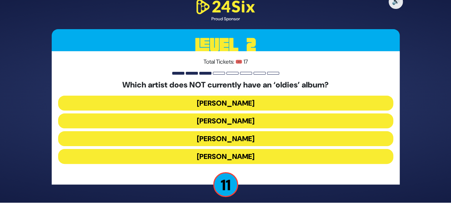
click at [246, 123] on button "[PERSON_NAME]" at bounding box center [225, 121] width 335 height 15
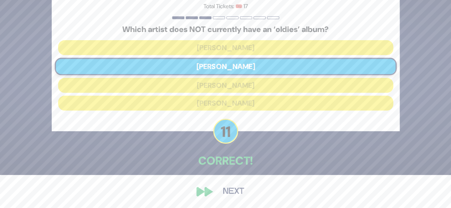
click at [231, 191] on button "Next" at bounding box center [233, 192] width 41 height 16
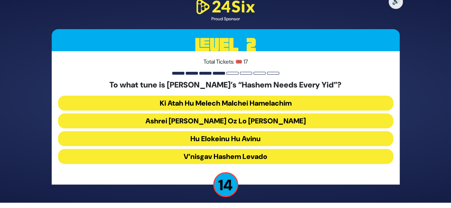
click at [261, 122] on button "Ashrei [PERSON_NAME] Oz Lo [PERSON_NAME]" at bounding box center [225, 121] width 335 height 15
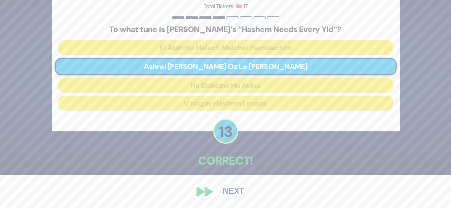
click at [229, 193] on button "Next" at bounding box center [233, 192] width 41 height 16
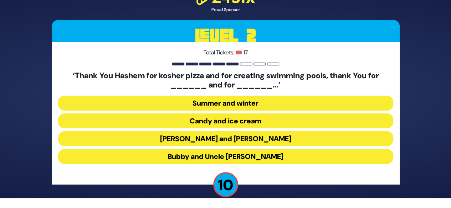
click at [257, 121] on button "Candy and ice cream" at bounding box center [225, 121] width 335 height 15
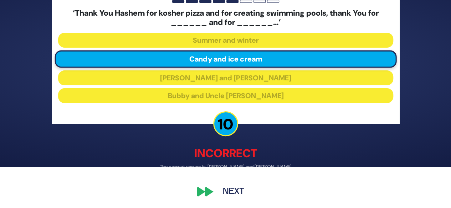
click at [232, 195] on button "Next" at bounding box center [233, 192] width 41 height 16
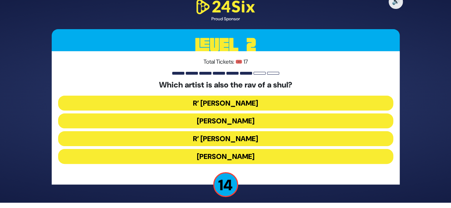
click at [254, 139] on button "R’ [PERSON_NAME]" at bounding box center [225, 138] width 335 height 15
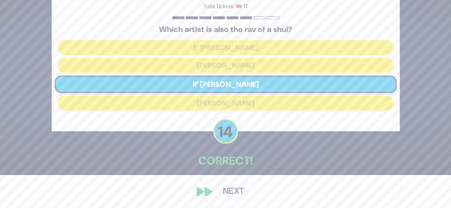
click at [234, 191] on button "Next" at bounding box center [233, 192] width 41 height 16
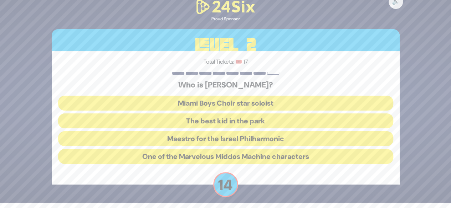
click at [266, 120] on button "The best kid in the park" at bounding box center [225, 121] width 335 height 15
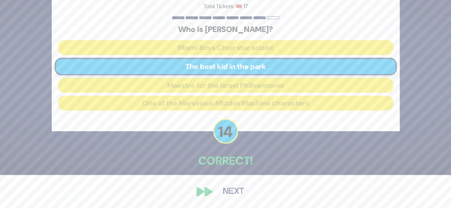
click at [230, 193] on button "Next" at bounding box center [233, 192] width 41 height 16
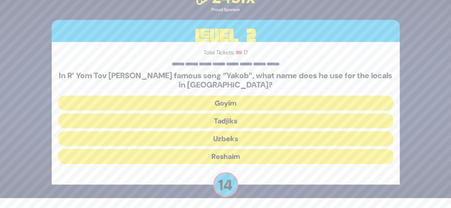
click at [260, 120] on button "Tadjiks" at bounding box center [225, 121] width 335 height 15
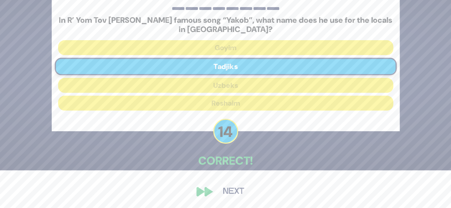
click at [233, 195] on button "Next" at bounding box center [233, 192] width 41 height 16
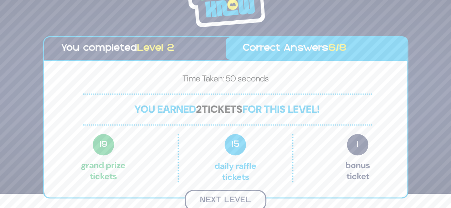
click at [240, 196] on button "Next Level" at bounding box center [225, 200] width 82 height 21
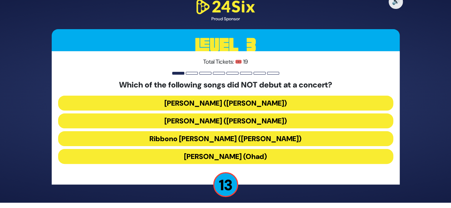
click at [248, 164] on div "Which of the following songs did NOT debut at a concert? Lo Yisa Goy (Yaakov Sh…" at bounding box center [225, 123] width 335 height 86
click at [249, 158] on button "Birkat Habanim (Ohad)" at bounding box center [225, 156] width 335 height 15
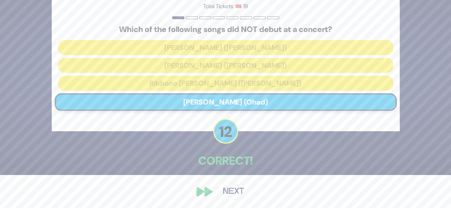
click at [228, 198] on button "Next" at bounding box center [233, 192] width 41 height 16
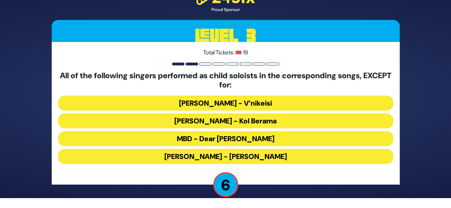
click at [271, 140] on button "MBD - Dear Nikolai" at bounding box center [225, 138] width 335 height 15
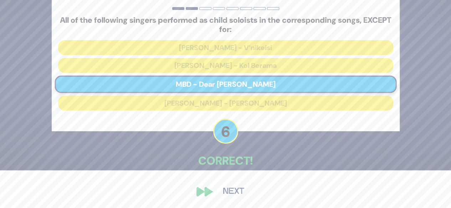
click at [236, 188] on button "Next" at bounding box center [233, 192] width 41 height 16
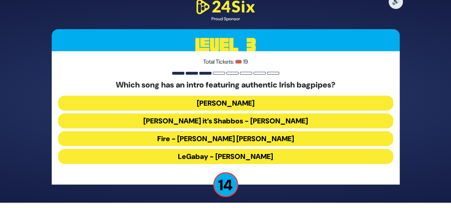
click at [254, 155] on button "LeGabay - Dovid Gabay" at bounding box center [225, 156] width 335 height 15
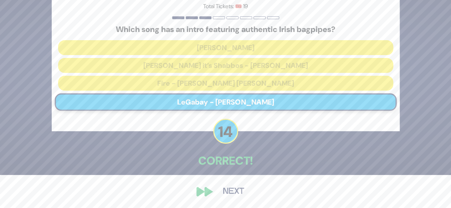
click at [227, 194] on button "Next" at bounding box center [233, 192] width 41 height 16
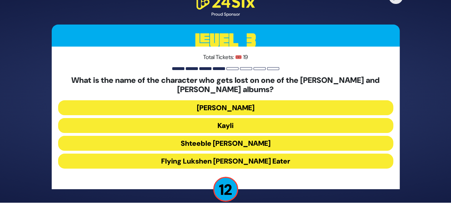
click at [251, 121] on button "Kayli" at bounding box center [225, 125] width 335 height 15
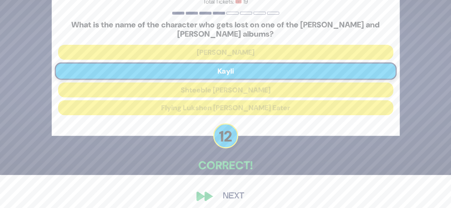
click at [234, 191] on button "Next" at bounding box center [233, 196] width 41 height 16
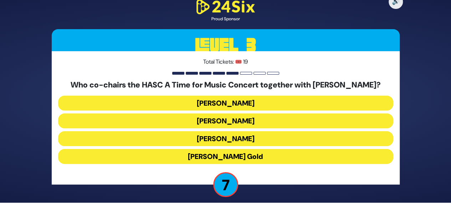
click at [256, 139] on button "Isaac Cohen" at bounding box center [225, 138] width 335 height 15
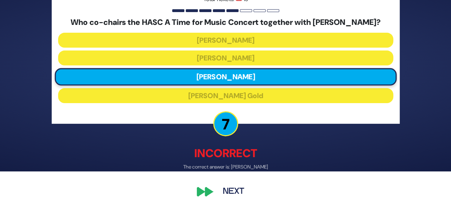
click at [229, 193] on button "Next" at bounding box center [233, 192] width 41 height 16
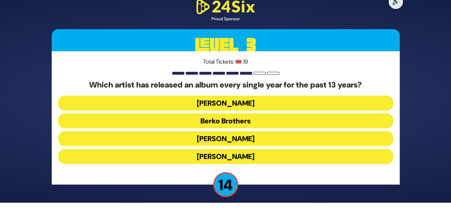
click at [252, 120] on button "Berko Brothers" at bounding box center [225, 121] width 335 height 15
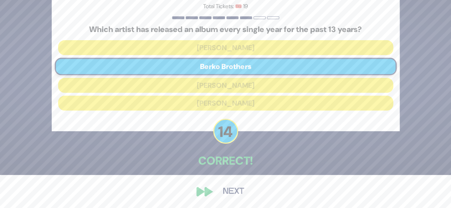
click at [229, 193] on button "Next" at bounding box center [233, 192] width 41 height 16
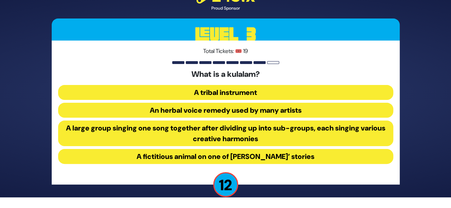
click at [264, 131] on button "A large group singing one song together after dividing up into sub-groups, each…" at bounding box center [225, 134] width 335 height 26
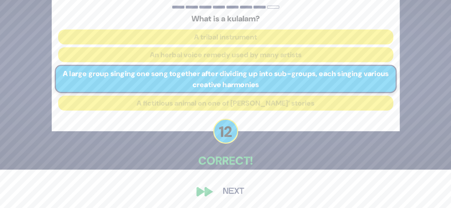
click at [232, 190] on button "Next" at bounding box center [233, 192] width 41 height 16
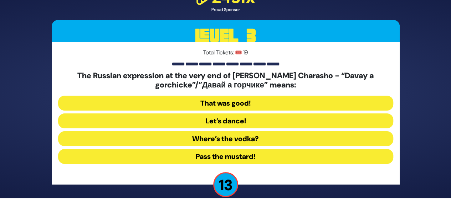
click at [264, 104] on button "That was good!" at bounding box center [225, 103] width 335 height 15
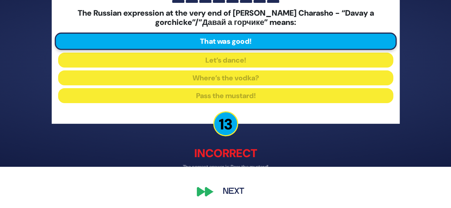
click at [237, 192] on button "Next" at bounding box center [233, 192] width 41 height 16
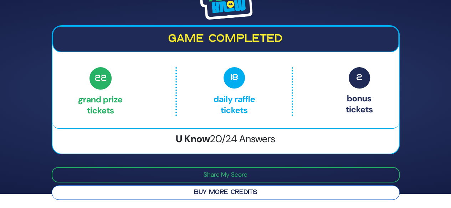
click at [276, 194] on button "Buy More Credits" at bounding box center [226, 193] width 348 height 15
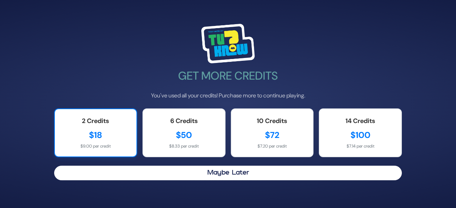
click at [118, 134] on div "$18" at bounding box center [95, 135] width 67 height 13
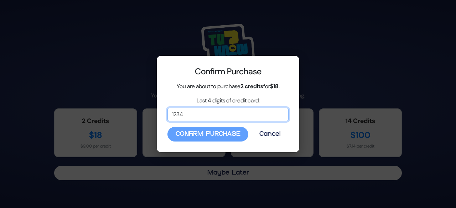
click at [229, 113] on input "Last 4 digits of credit card:" at bounding box center [227, 115] width 121 height 14
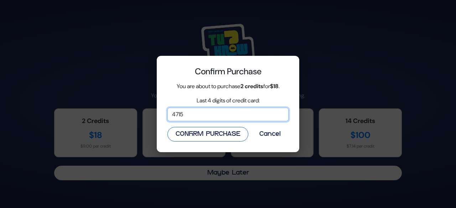
type input "4715"
click at [213, 138] on button "Confirm Purchase" at bounding box center [207, 134] width 81 height 15
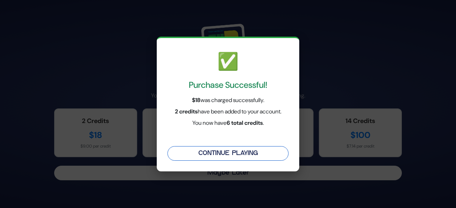
click at [224, 159] on button "Continue Playing" at bounding box center [227, 153] width 121 height 15
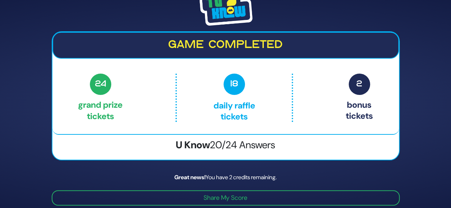
scroll to position [22, 0]
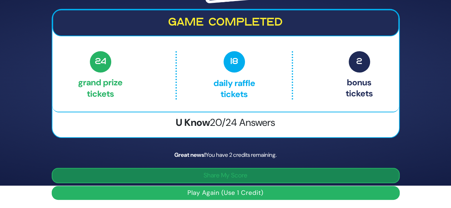
click at [328, 170] on button "Share My Score" at bounding box center [226, 175] width 348 height 15
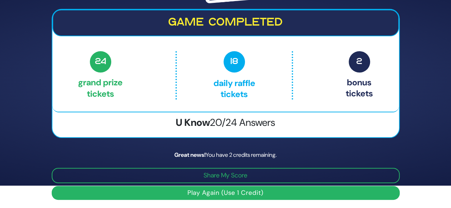
scroll to position [0, 0]
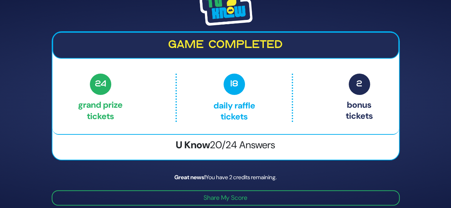
click at [230, 88] on span "18" at bounding box center [233, 84] width 21 height 21
click at [98, 103] on p "24 Grand Prize tickets" at bounding box center [100, 98] width 45 height 48
click at [337, 104] on div "24 Grand Prize tickets 18 Daily Raffle tickets 2 Bonus tickets" at bounding box center [225, 98] width 294 height 48
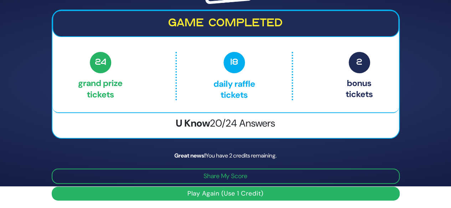
scroll to position [22, 0]
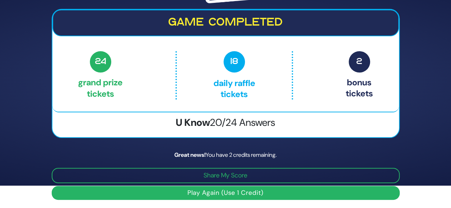
click at [257, 191] on button "Play Again (Use 1 Credit)" at bounding box center [226, 193] width 348 height 14
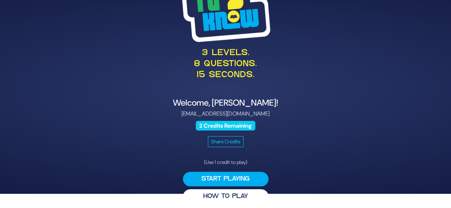
scroll to position [18, 0]
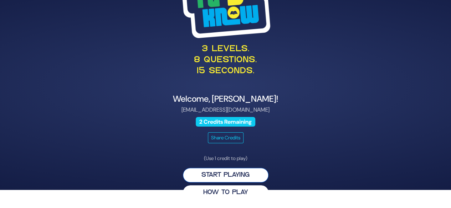
click at [231, 178] on button "Start Playing" at bounding box center [225, 175] width 85 height 15
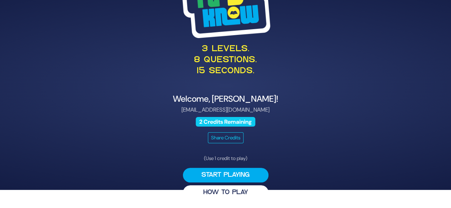
scroll to position [0, 0]
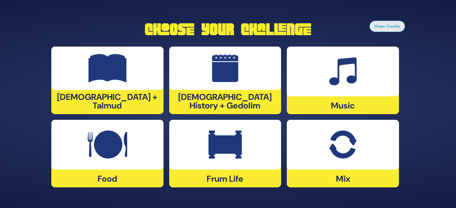
click at [353, 91] on div at bounding box center [343, 72] width 112 height 50
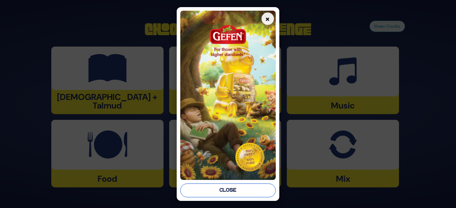
click at [257, 190] on button "Close" at bounding box center [227, 191] width 95 height 14
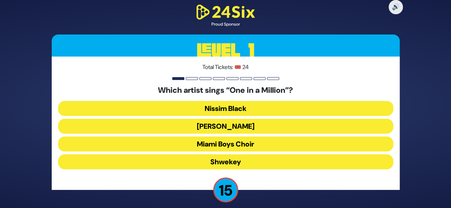
scroll to position [5, 0]
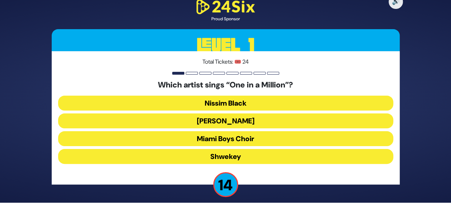
click at [303, 120] on button "[PERSON_NAME]" at bounding box center [225, 121] width 335 height 15
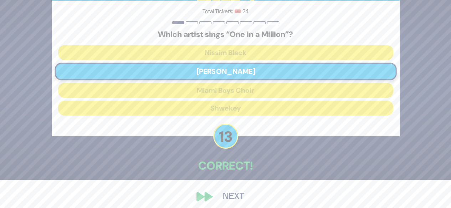
scroll to position [33, 0]
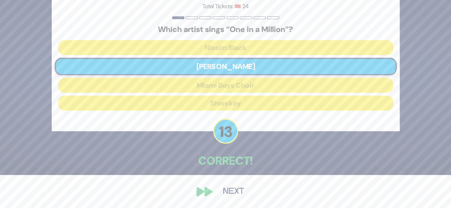
click at [228, 188] on button "Next" at bounding box center [233, 192] width 41 height 16
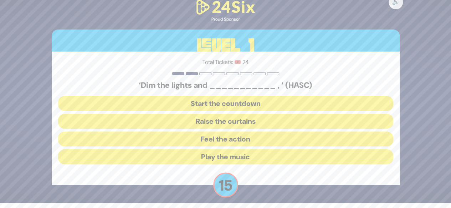
scroll to position [5, 0]
click at [261, 125] on button "Raise the curtains" at bounding box center [225, 121] width 335 height 15
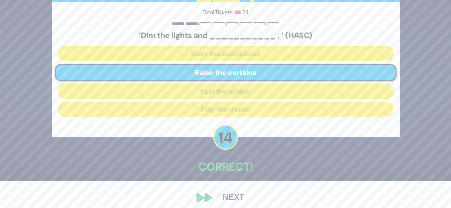
scroll to position [28, 0]
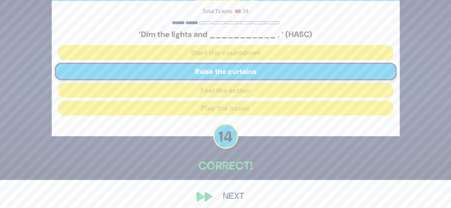
click at [229, 196] on button "Next" at bounding box center [233, 197] width 41 height 16
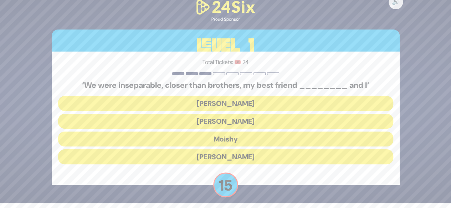
scroll to position [5, 0]
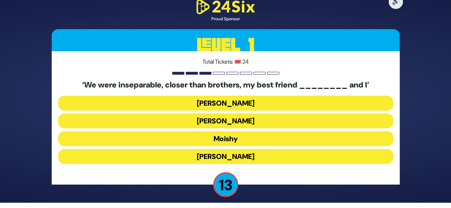
click at [245, 156] on button "[PERSON_NAME]" at bounding box center [225, 156] width 335 height 15
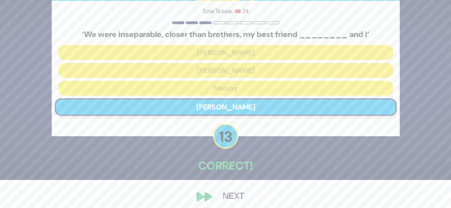
scroll to position [33, 0]
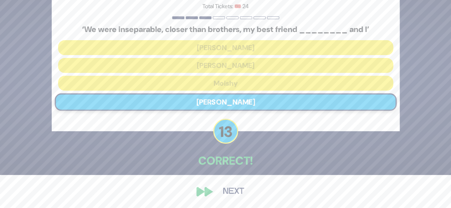
click at [228, 195] on button "Next" at bounding box center [233, 192] width 41 height 16
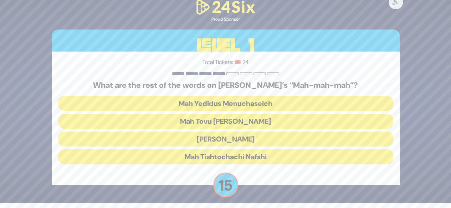
scroll to position [5, 0]
click at [254, 125] on button "Mah Tovu Ohalecha Yaakov" at bounding box center [225, 121] width 335 height 15
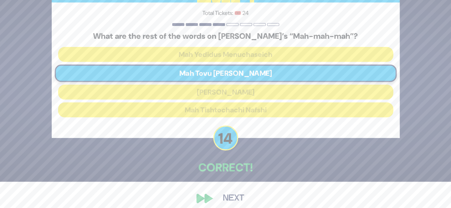
scroll to position [33, 0]
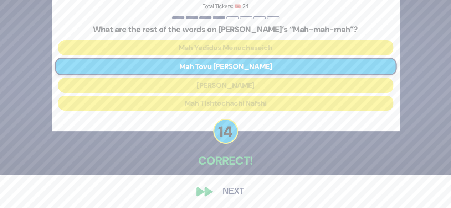
click at [230, 186] on button "Next" at bounding box center [233, 192] width 41 height 16
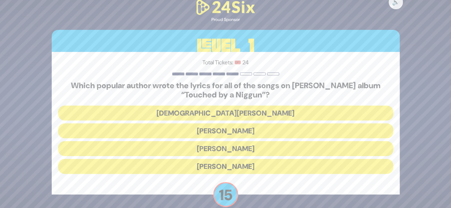
scroll to position [10, 0]
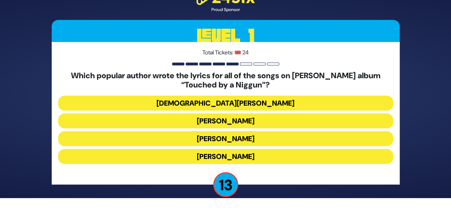
click at [246, 100] on button "[DEMOGRAPHIC_DATA][PERSON_NAME]" at bounding box center [225, 103] width 335 height 15
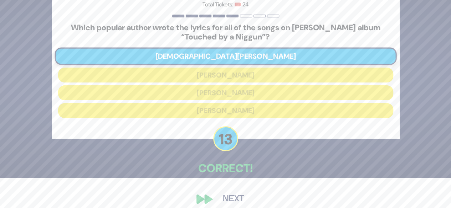
scroll to position [38, 0]
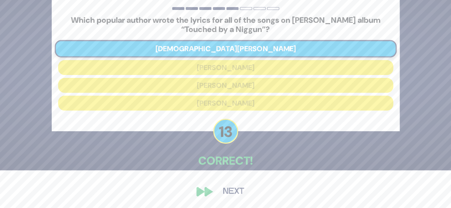
click at [229, 191] on button "Next" at bounding box center [233, 192] width 41 height 16
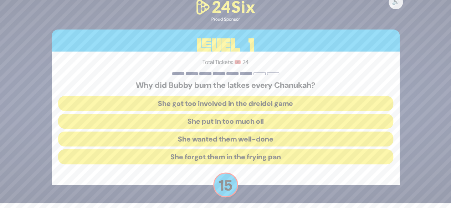
scroll to position [5, 0]
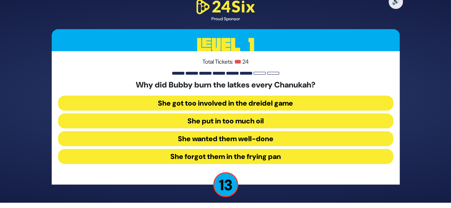
click at [252, 156] on button "She forgot them in the frying pan" at bounding box center [225, 156] width 335 height 15
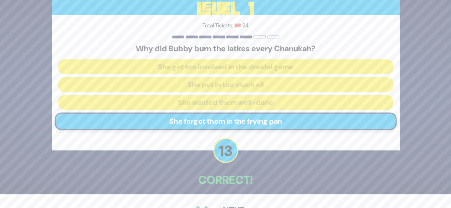
scroll to position [33, 0]
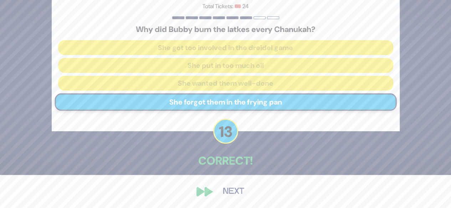
click at [233, 188] on button "Next" at bounding box center [233, 192] width 41 height 16
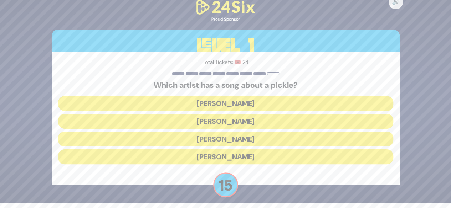
scroll to position [5, 0]
click at [275, 103] on button "Joey Newcomb" at bounding box center [225, 103] width 335 height 15
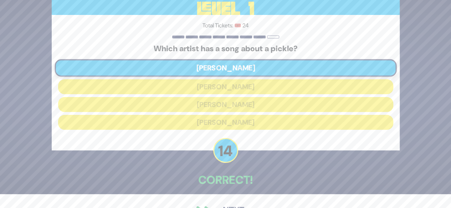
scroll to position [33, 0]
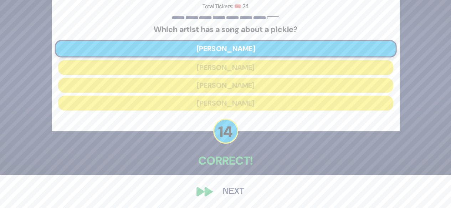
click at [234, 193] on button "Next" at bounding box center [233, 192] width 41 height 16
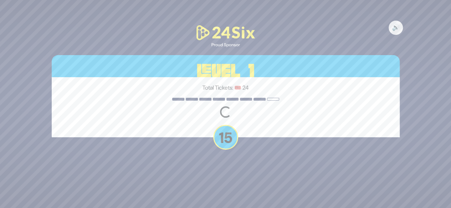
scroll to position [0, 0]
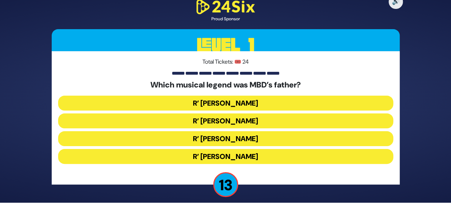
click at [270, 121] on button "R’ Duvid Werdyger" at bounding box center [225, 121] width 335 height 15
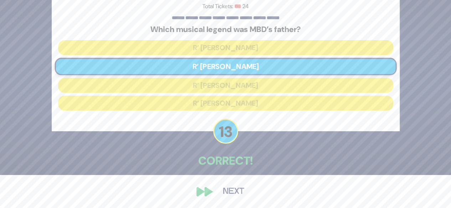
click at [234, 191] on button "Next" at bounding box center [233, 192] width 41 height 16
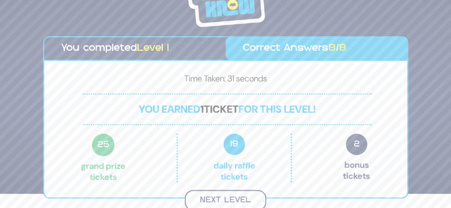
click at [239, 196] on button "Next Level" at bounding box center [225, 200] width 82 height 21
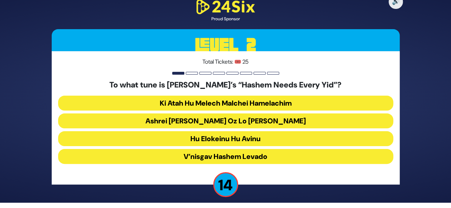
click at [264, 123] on button "Ashrei Adam Oz Lo Bach" at bounding box center [225, 121] width 335 height 15
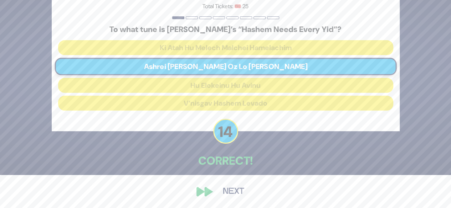
click at [229, 191] on button "Next" at bounding box center [233, 192] width 41 height 16
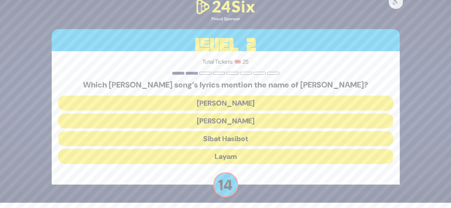
click at [250, 103] on button "[PERSON_NAME]" at bounding box center [225, 103] width 335 height 15
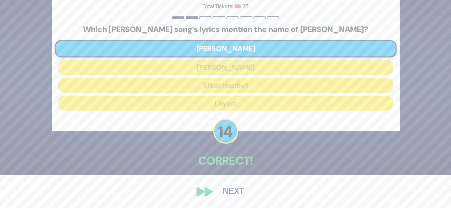
click at [224, 196] on button "Next" at bounding box center [233, 192] width 41 height 16
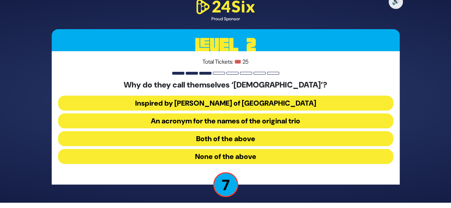
click at [272, 137] on button "Both of the above" at bounding box center [225, 138] width 335 height 15
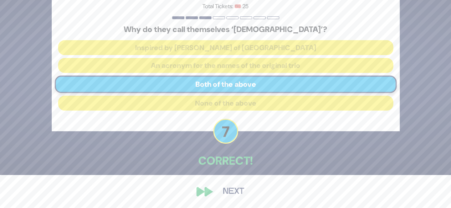
click at [234, 190] on button "Next" at bounding box center [233, 192] width 41 height 16
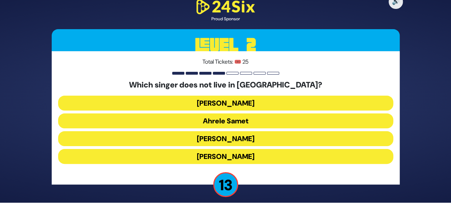
click at [250, 159] on button "[PERSON_NAME]" at bounding box center [225, 156] width 335 height 15
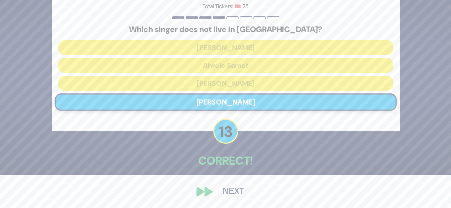
click at [224, 192] on button "Next" at bounding box center [233, 192] width 41 height 16
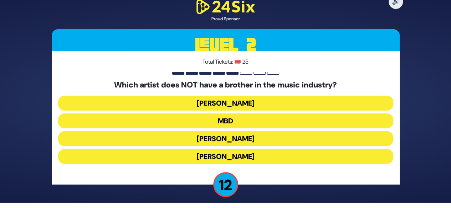
click at [240, 158] on button "Avraham Fried" at bounding box center [225, 156] width 335 height 15
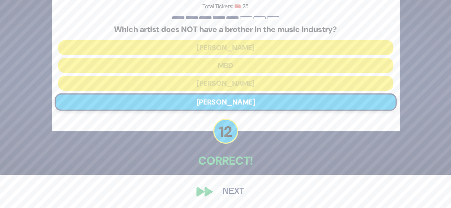
click at [231, 196] on button "Next" at bounding box center [233, 192] width 41 height 16
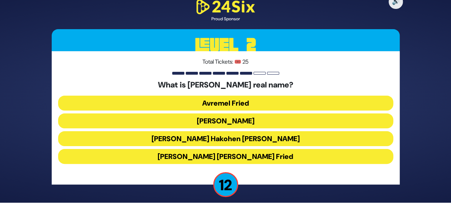
click at [246, 141] on button "Avraham Shabsi Hakohen Friedman" at bounding box center [225, 138] width 335 height 15
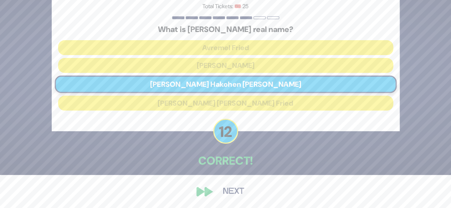
click at [224, 201] on div "🔊 Proud Sponsor Level 2 Total Tickets: 🎟️ 25 What is Avraham Fried’s real name?…" at bounding box center [225, 71] width 365 height 275
click at [234, 192] on button "Next" at bounding box center [233, 192] width 41 height 16
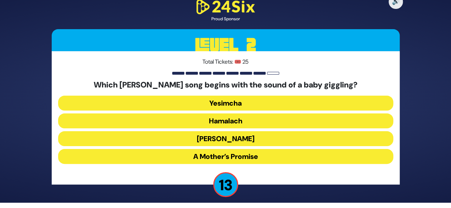
click at [256, 138] on button "Zeh Hakatan" at bounding box center [225, 138] width 335 height 15
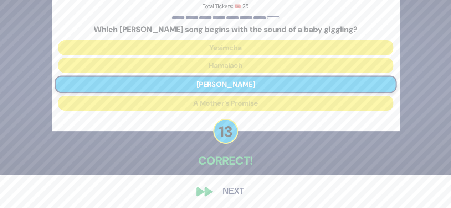
click at [235, 193] on button "Next" at bounding box center [233, 192] width 41 height 16
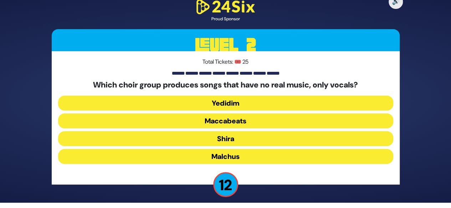
click at [249, 121] on button "Maccabeats" at bounding box center [225, 121] width 335 height 15
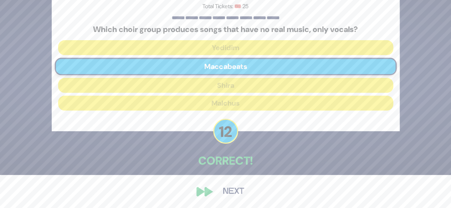
click at [233, 191] on button "Next" at bounding box center [233, 192] width 41 height 16
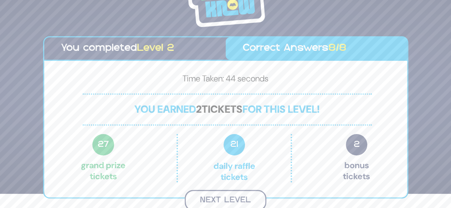
click at [250, 199] on button "Next Level" at bounding box center [225, 200] width 82 height 21
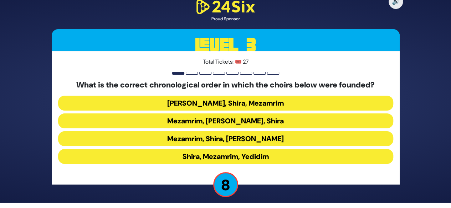
click at [249, 138] on button "Mezamrim, Shira, Yedidim" at bounding box center [225, 138] width 335 height 15
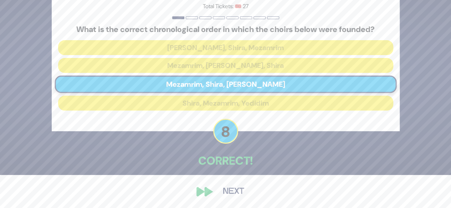
click at [237, 196] on button "Next" at bounding box center [233, 192] width 41 height 16
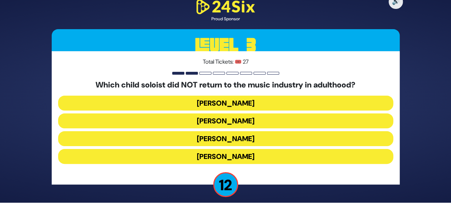
click at [261, 140] on button "Shaul Elson" at bounding box center [225, 138] width 335 height 15
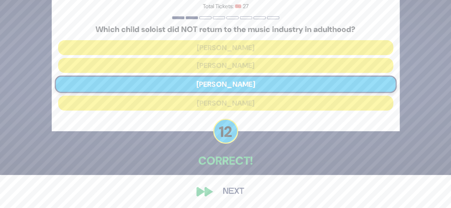
click at [234, 197] on button "Next" at bounding box center [233, 192] width 41 height 16
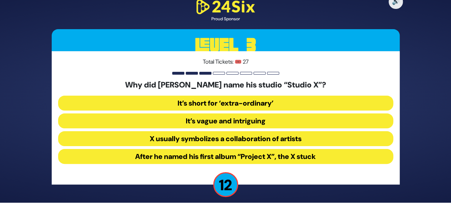
click at [241, 153] on button "After he named his first album “Project X”, the X stuck" at bounding box center [225, 156] width 335 height 15
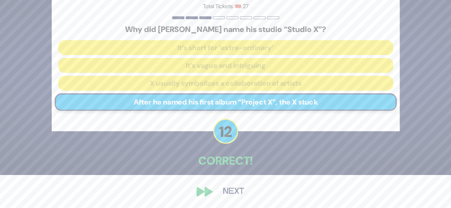
click at [231, 193] on button "Next" at bounding box center [233, 192] width 41 height 16
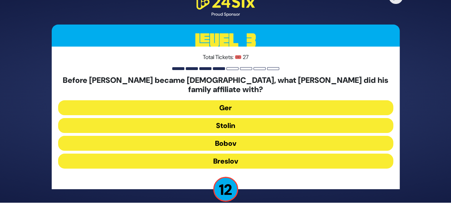
click at [257, 139] on button "Bobov" at bounding box center [225, 143] width 335 height 15
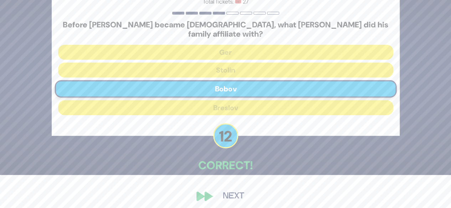
click at [230, 197] on button "Next" at bounding box center [233, 196] width 41 height 16
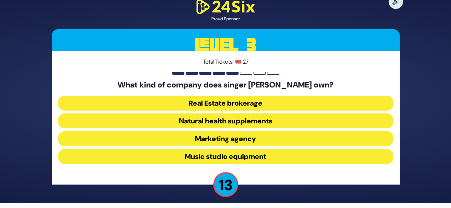
click at [246, 124] on button "Natural health supplements" at bounding box center [225, 121] width 335 height 15
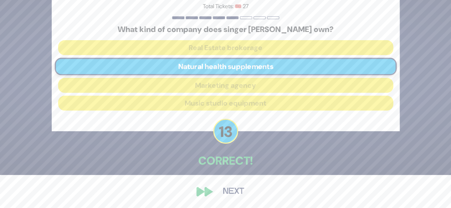
click at [225, 192] on button "Next" at bounding box center [233, 192] width 41 height 16
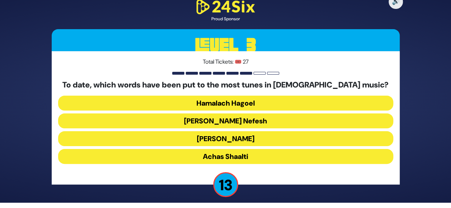
click at [246, 142] on button "Ani Maamin" at bounding box center [225, 138] width 335 height 15
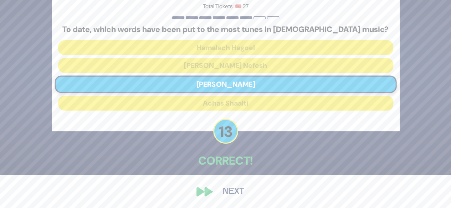
click at [229, 189] on button "Next" at bounding box center [233, 192] width 41 height 16
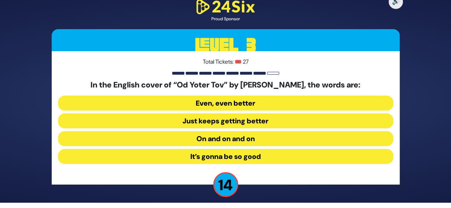
click at [245, 137] on button "On and on and on" at bounding box center [225, 138] width 335 height 15
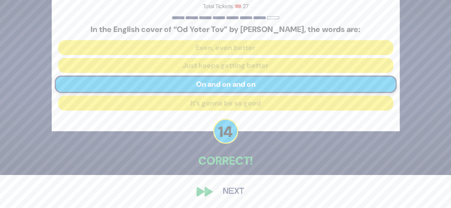
click at [235, 193] on button "Next" at bounding box center [233, 192] width 41 height 16
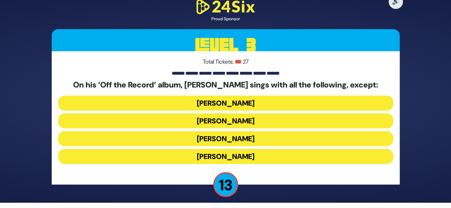
click at [258, 119] on button "Dovi Meisels" at bounding box center [225, 121] width 335 height 15
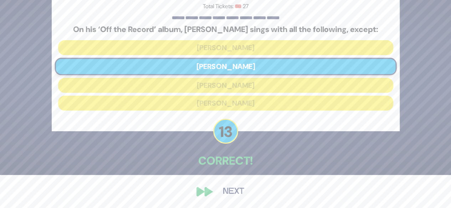
click at [237, 192] on button "Next" at bounding box center [233, 192] width 41 height 16
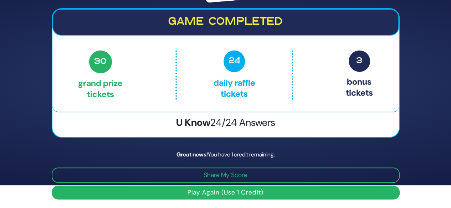
click at [276, 189] on button "Play Again (Use 1 Credit)" at bounding box center [226, 193] width 348 height 14
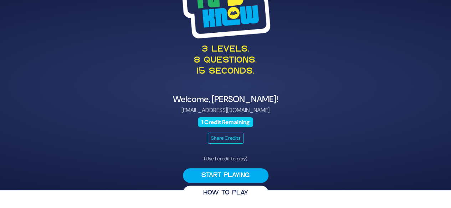
scroll to position [18, 0]
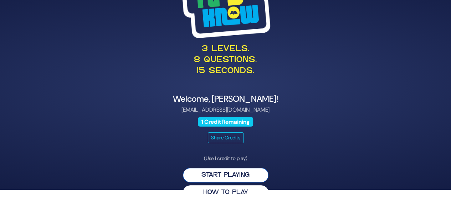
click at [246, 177] on button "Start Playing" at bounding box center [225, 175] width 85 height 15
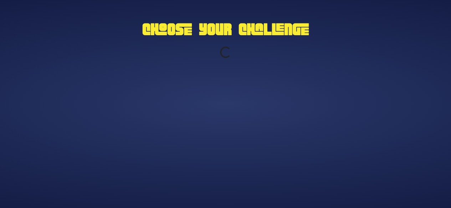
scroll to position [0, 0]
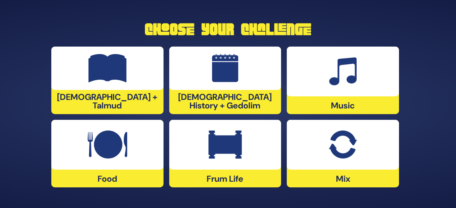
click at [349, 84] on img at bounding box center [342, 71] width 27 height 28
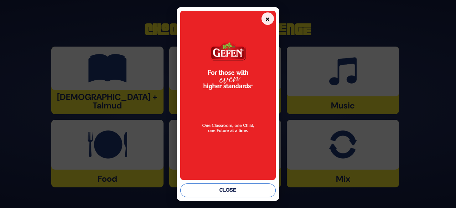
click at [256, 186] on button "Close" at bounding box center [227, 191] width 95 height 14
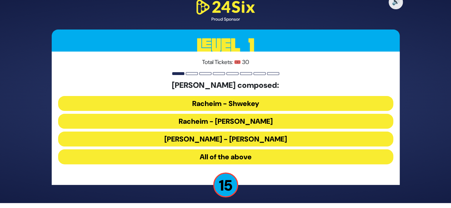
scroll to position [5, 0]
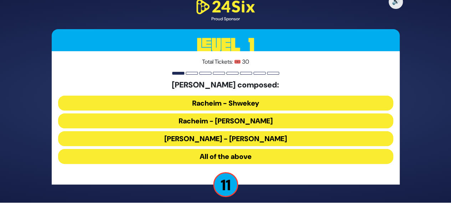
click at [255, 158] on button "All of the above" at bounding box center [225, 156] width 335 height 15
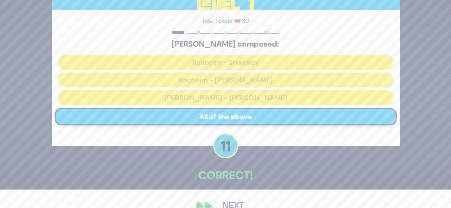
scroll to position [33, 0]
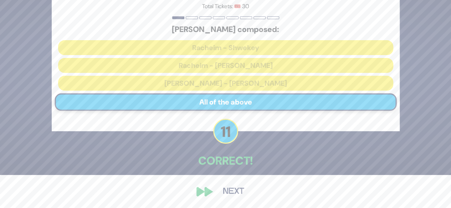
click at [228, 191] on button "Next" at bounding box center [233, 192] width 41 height 16
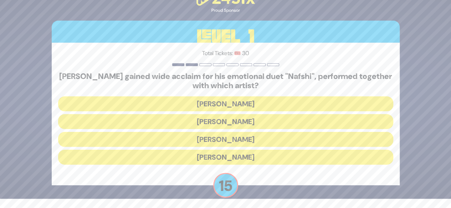
scroll to position [10, 0]
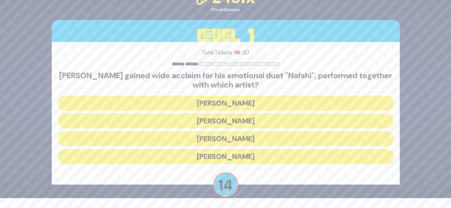
click at [257, 122] on button "[PERSON_NAME]" at bounding box center [225, 121] width 335 height 15
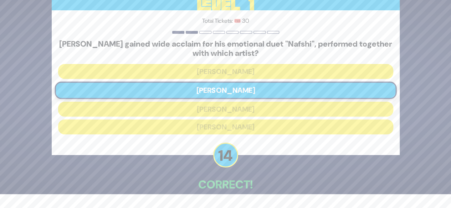
scroll to position [38, 0]
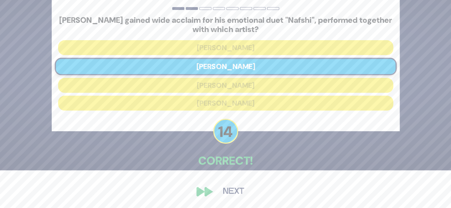
click at [231, 192] on button "Next" at bounding box center [233, 192] width 41 height 16
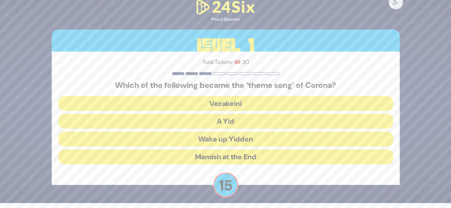
scroll to position [5, 0]
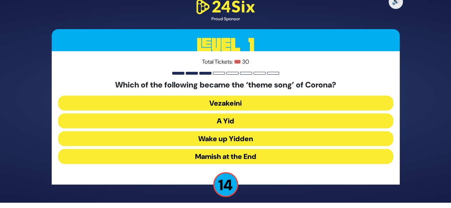
click at [248, 124] on button "A Yid" at bounding box center [225, 121] width 335 height 15
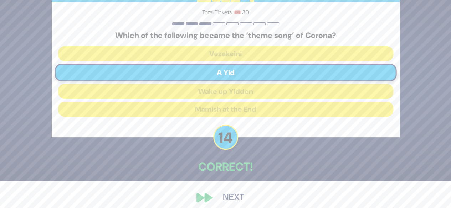
scroll to position [33, 0]
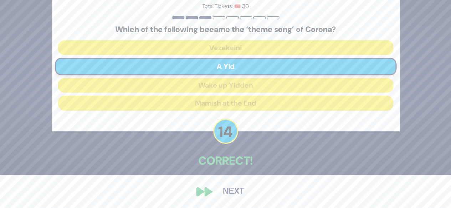
click at [227, 193] on button "Next" at bounding box center [233, 192] width 41 height 16
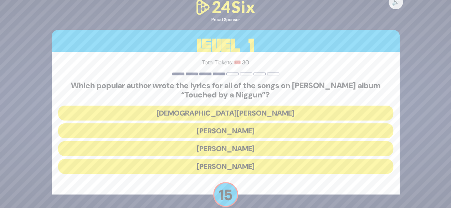
scroll to position [10, 0]
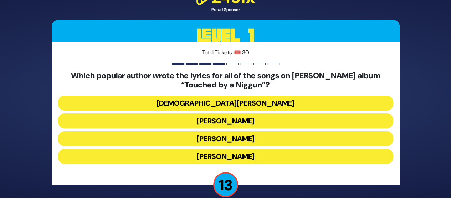
click at [262, 104] on button "[DEMOGRAPHIC_DATA][PERSON_NAME]" at bounding box center [225, 103] width 335 height 15
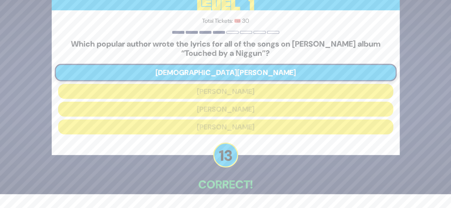
scroll to position [38, 0]
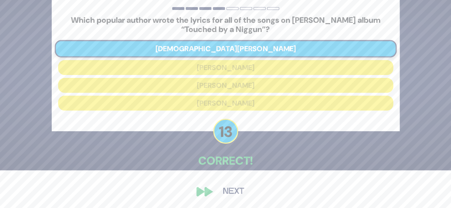
click at [231, 190] on button "Next" at bounding box center [233, 192] width 41 height 16
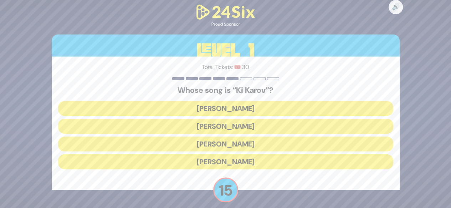
scroll to position [5, 0]
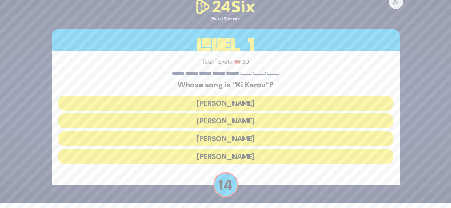
click at [240, 117] on button "[PERSON_NAME]" at bounding box center [225, 121] width 335 height 15
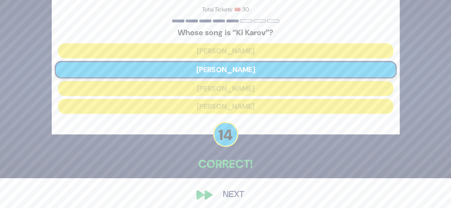
scroll to position [33, 0]
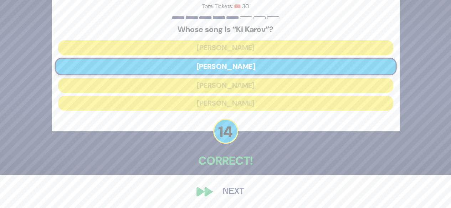
click at [213, 193] on button "Next" at bounding box center [233, 192] width 41 height 16
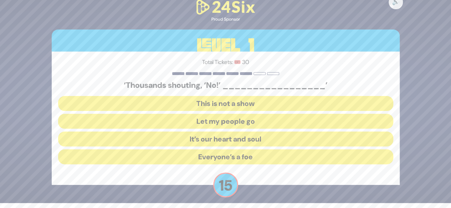
scroll to position [5, 0]
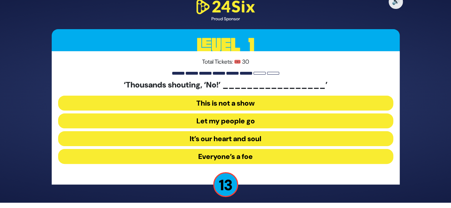
click at [248, 120] on button "Let my people go" at bounding box center [225, 121] width 335 height 15
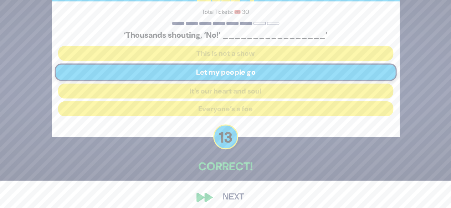
scroll to position [33, 0]
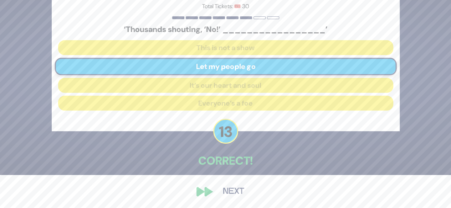
click at [236, 189] on button "Next" at bounding box center [233, 192] width 41 height 16
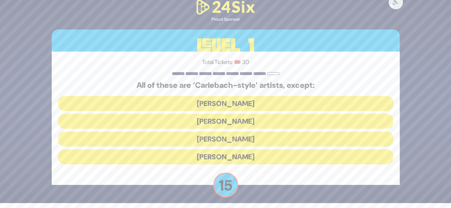
scroll to position [5, 0]
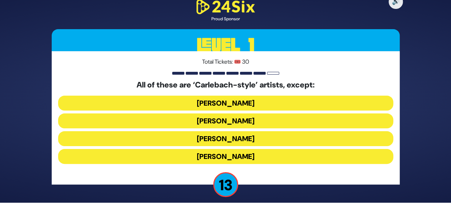
click at [249, 158] on button "[PERSON_NAME]" at bounding box center [225, 156] width 335 height 15
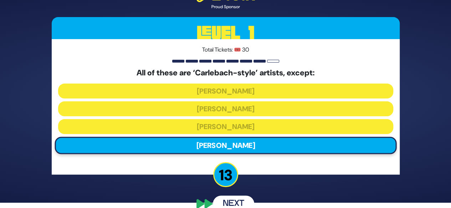
scroll to position [0, 0]
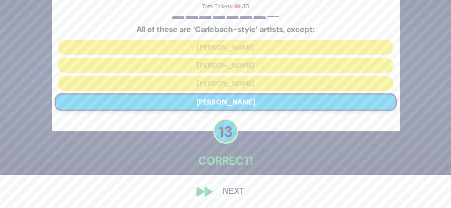
click at [235, 189] on button "Next" at bounding box center [233, 192] width 41 height 16
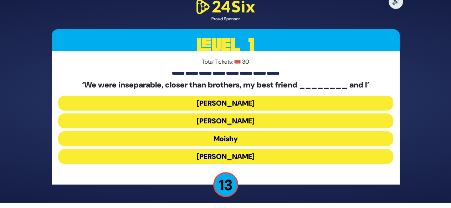
click at [248, 157] on button "[PERSON_NAME]" at bounding box center [225, 156] width 335 height 15
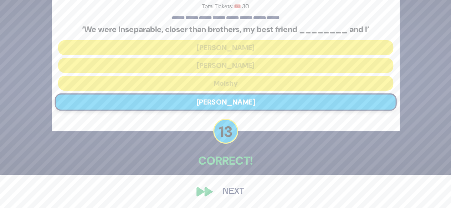
click at [237, 194] on button "Next" at bounding box center [233, 192] width 41 height 16
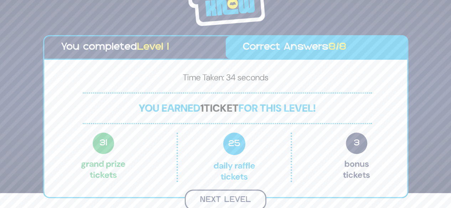
click at [217, 193] on button "Next Level" at bounding box center [225, 200] width 82 height 21
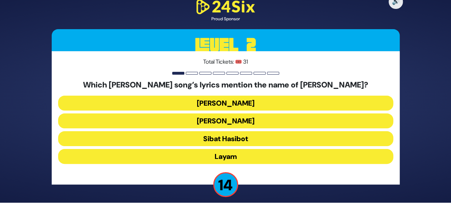
click at [272, 107] on button "[PERSON_NAME]" at bounding box center [225, 103] width 335 height 15
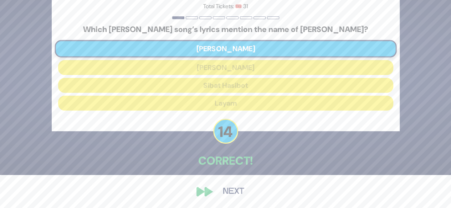
click at [239, 189] on button "Next" at bounding box center [233, 192] width 41 height 16
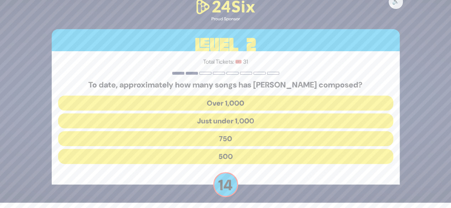
click at [255, 98] on button "Over 1,000" at bounding box center [225, 103] width 335 height 15
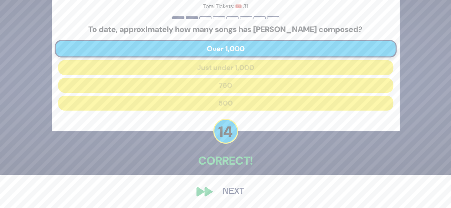
click at [221, 194] on button "Next" at bounding box center [233, 192] width 41 height 16
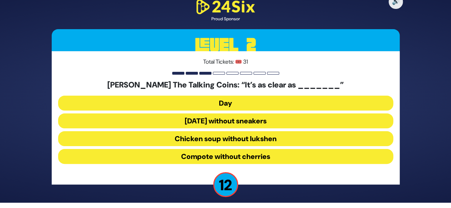
click at [239, 148] on div "[PERSON_NAME] The Talking Coins: “It’s as clear as _______” Day [DATE] without …" at bounding box center [225, 123] width 335 height 86
click at [239, 142] on button "Chicken soup without lukshen" at bounding box center [225, 138] width 335 height 15
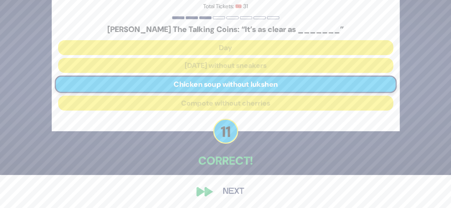
click at [231, 190] on button "Next" at bounding box center [233, 192] width 41 height 16
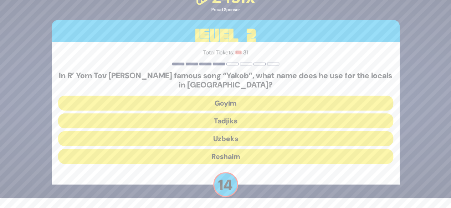
click at [239, 118] on button "Tadjiks" at bounding box center [225, 121] width 335 height 15
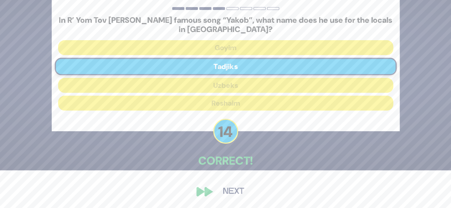
click at [228, 191] on button "Next" at bounding box center [233, 192] width 41 height 16
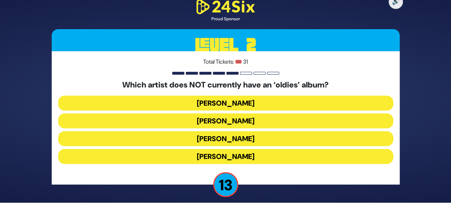
click at [236, 121] on button "[PERSON_NAME]" at bounding box center [225, 121] width 335 height 15
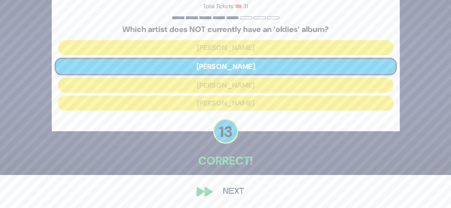
click at [225, 196] on button "Next" at bounding box center [233, 192] width 41 height 16
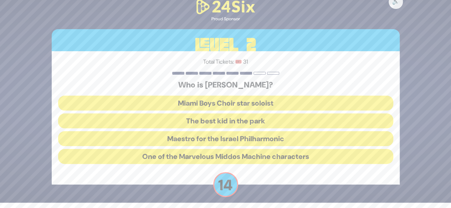
click at [238, 120] on button "The best kid in the park" at bounding box center [225, 121] width 335 height 15
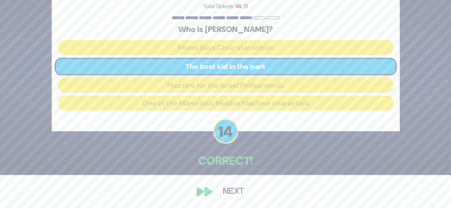
click at [231, 194] on button "Next" at bounding box center [233, 192] width 41 height 16
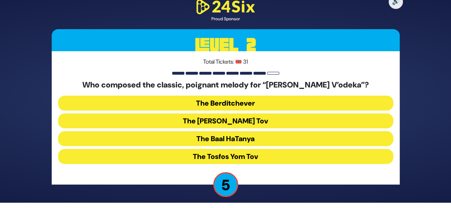
click at [251, 156] on button "The Tosfos Yom Tov" at bounding box center [225, 156] width 335 height 15
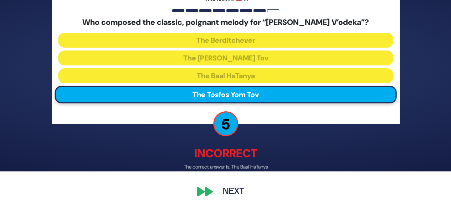
click at [240, 190] on button "Next" at bounding box center [233, 192] width 41 height 16
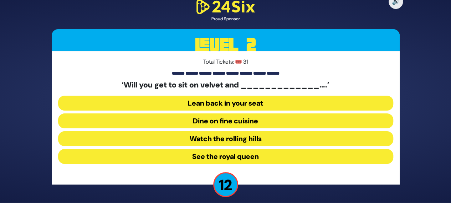
click at [258, 101] on button "Lean back in your seat" at bounding box center [225, 103] width 335 height 15
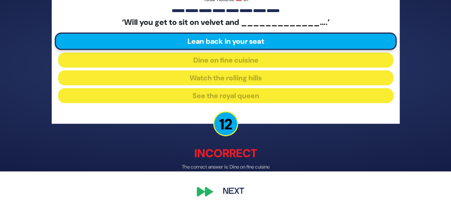
click at [233, 191] on button "Next" at bounding box center [233, 192] width 41 height 16
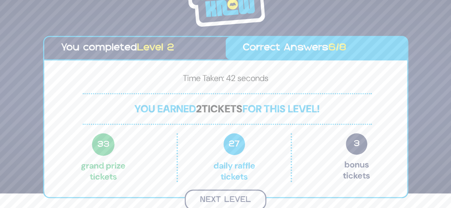
click at [228, 193] on button "Next Level" at bounding box center [225, 200] width 82 height 21
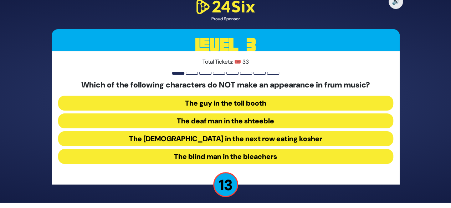
click at [253, 155] on button "The blind man in the bleachers" at bounding box center [225, 156] width 335 height 15
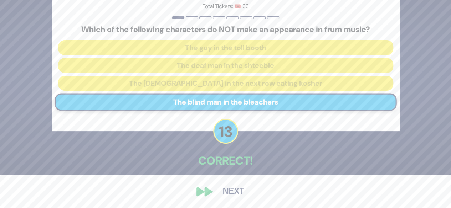
click at [234, 191] on button "Next" at bounding box center [233, 192] width 41 height 16
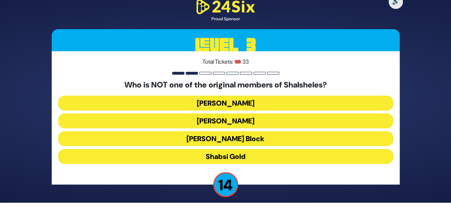
click at [241, 159] on button "Shabsi Gold" at bounding box center [225, 156] width 335 height 15
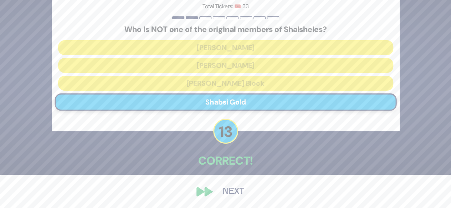
click at [228, 194] on button "Next" at bounding box center [233, 192] width 41 height 16
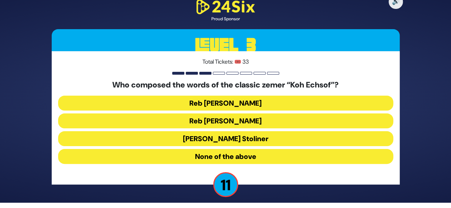
click at [254, 121] on button "Reb [PERSON_NAME]" at bounding box center [225, 121] width 335 height 15
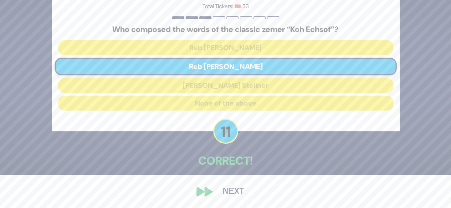
click at [232, 192] on button "Next" at bounding box center [233, 192] width 41 height 16
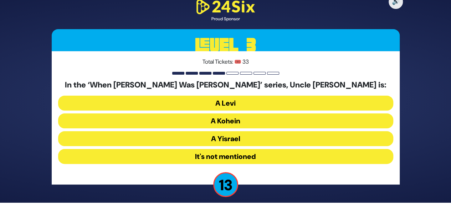
click at [253, 119] on button "A Kohein" at bounding box center [225, 121] width 335 height 15
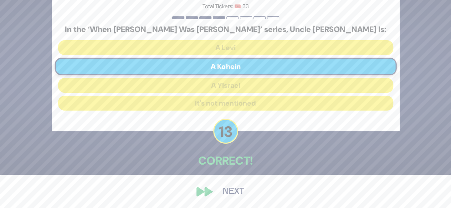
click at [234, 193] on button "Next" at bounding box center [233, 192] width 41 height 16
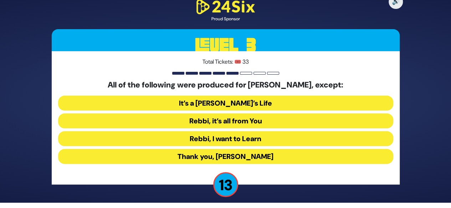
click at [241, 139] on button "Rebbi, I want to Learn" at bounding box center [225, 138] width 335 height 15
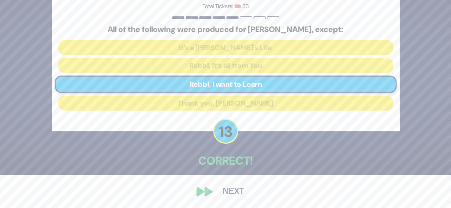
click at [229, 189] on button "Next" at bounding box center [233, 192] width 41 height 16
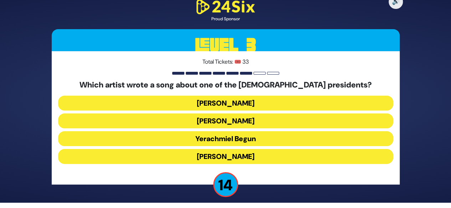
click at [244, 139] on button "Yerachmiel Begun" at bounding box center [225, 138] width 335 height 15
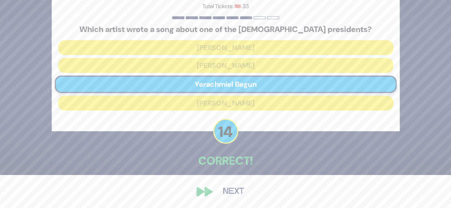
click at [233, 189] on button "Next" at bounding box center [233, 192] width 41 height 16
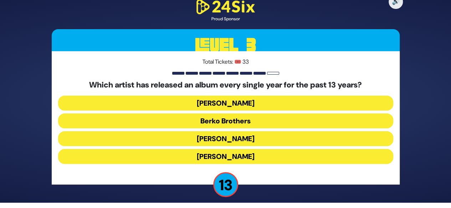
click at [238, 123] on button "Berko Brothers" at bounding box center [225, 121] width 335 height 15
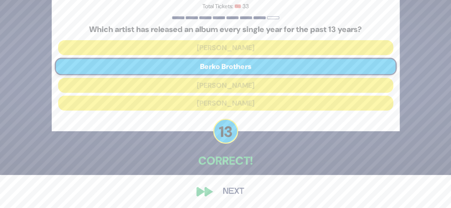
click at [228, 188] on button "Next" at bounding box center [233, 192] width 41 height 16
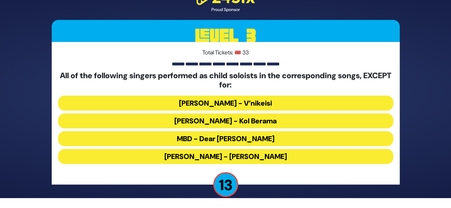
click at [233, 137] on button "MBD - Dear [PERSON_NAME]" at bounding box center [225, 138] width 335 height 15
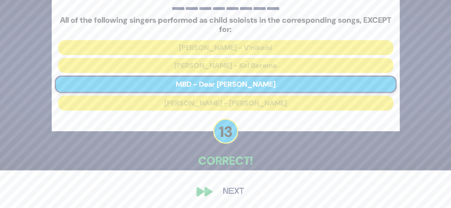
click at [236, 192] on button "Next" at bounding box center [233, 192] width 41 height 16
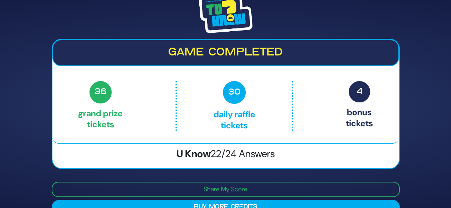
click at [360, 91] on span "4" at bounding box center [358, 91] width 21 height 21
click at [241, 95] on span "30" at bounding box center [234, 92] width 23 height 23
click at [103, 96] on span "36" at bounding box center [100, 92] width 22 height 22
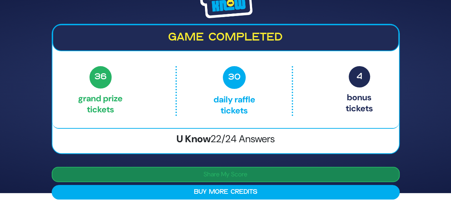
click at [290, 175] on button "Share My Score" at bounding box center [226, 174] width 348 height 15
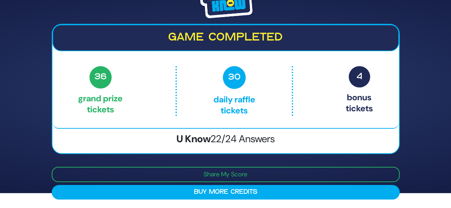
click at [414, 99] on div "Game completed 36 Grand Prize tickets 30 Daily Raffle tickets 4 Bonus tickets 3…" at bounding box center [225, 89] width 451 height 208
